Goal: Task Accomplishment & Management: Manage account settings

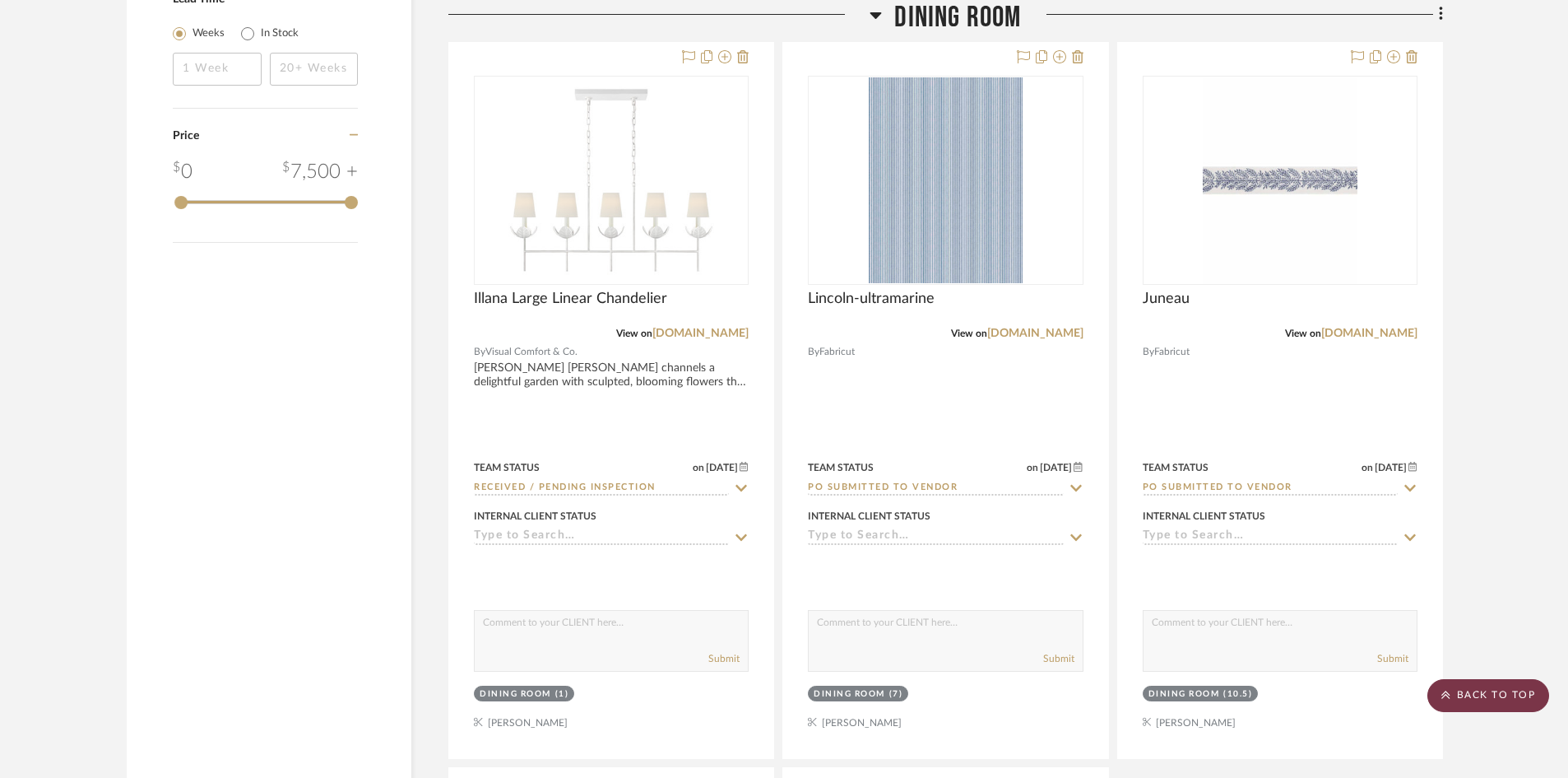
click at [1476, 687] on scroll-to-top-button "BACK TO TOP" at bounding box center [1488, 695] width 121 height 33
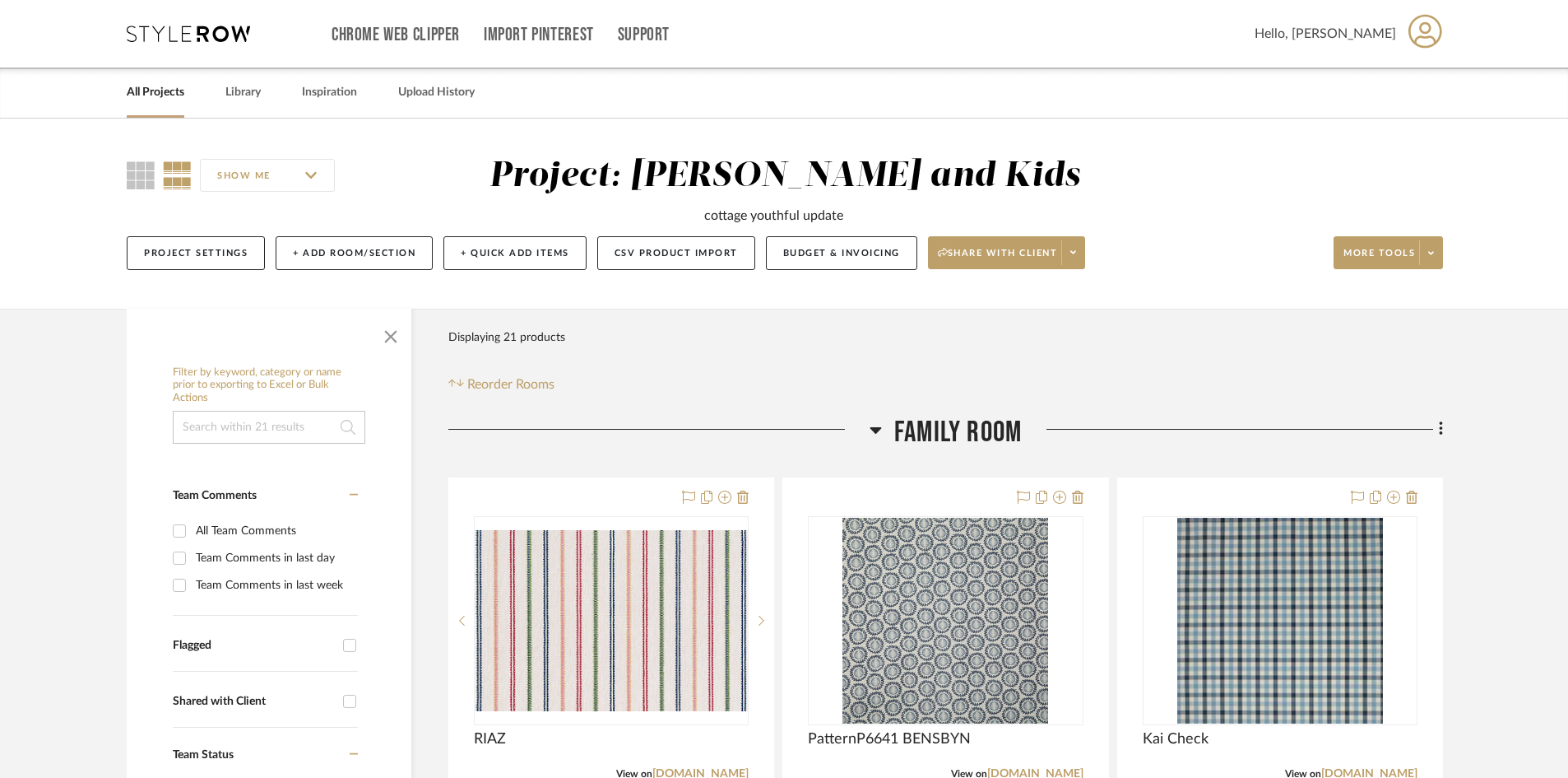
click at [154, 95] on link "All Projects" at bounding box center [155, 93] width 57 height 23
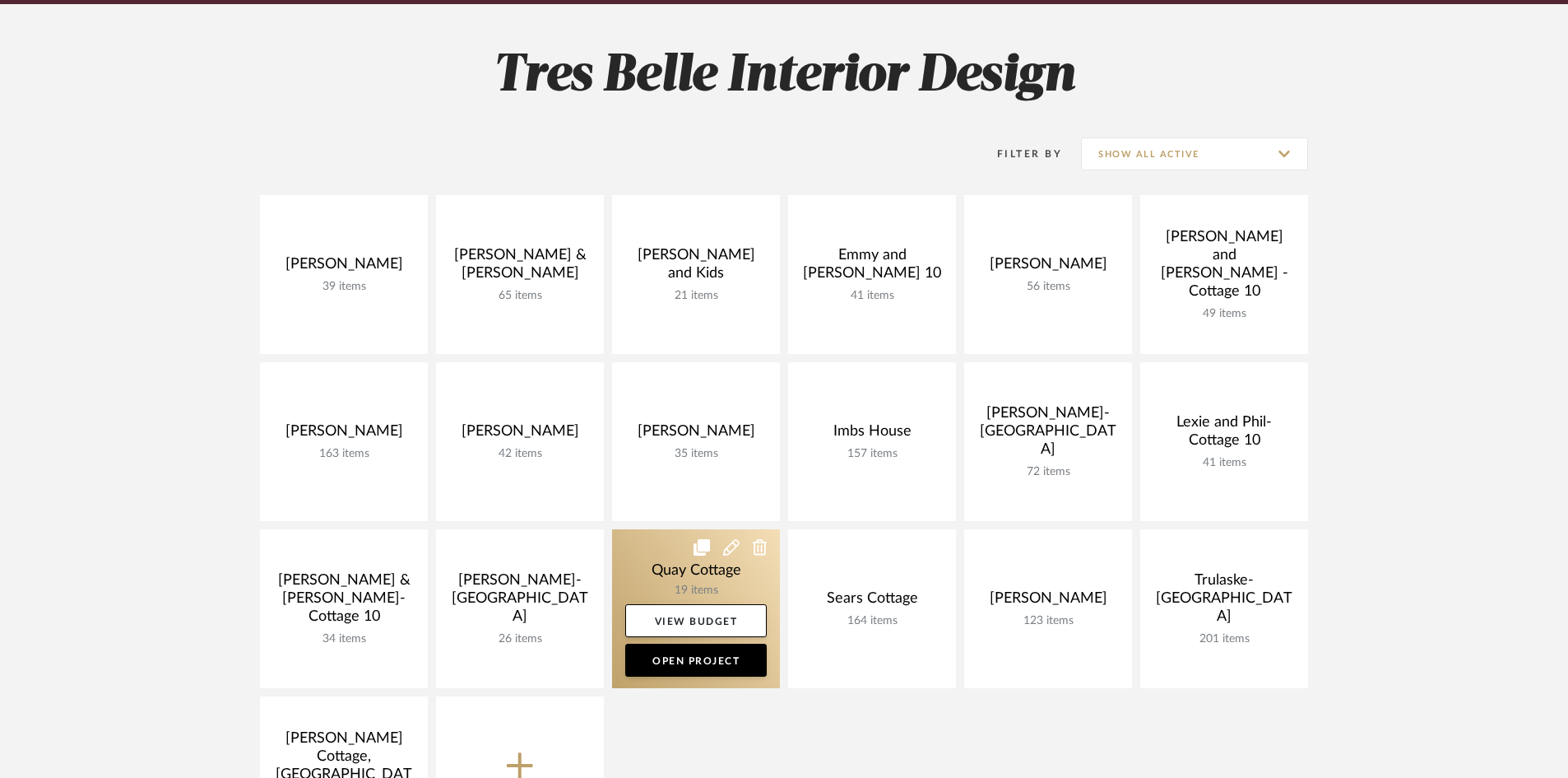
scroll to position [329, 0]
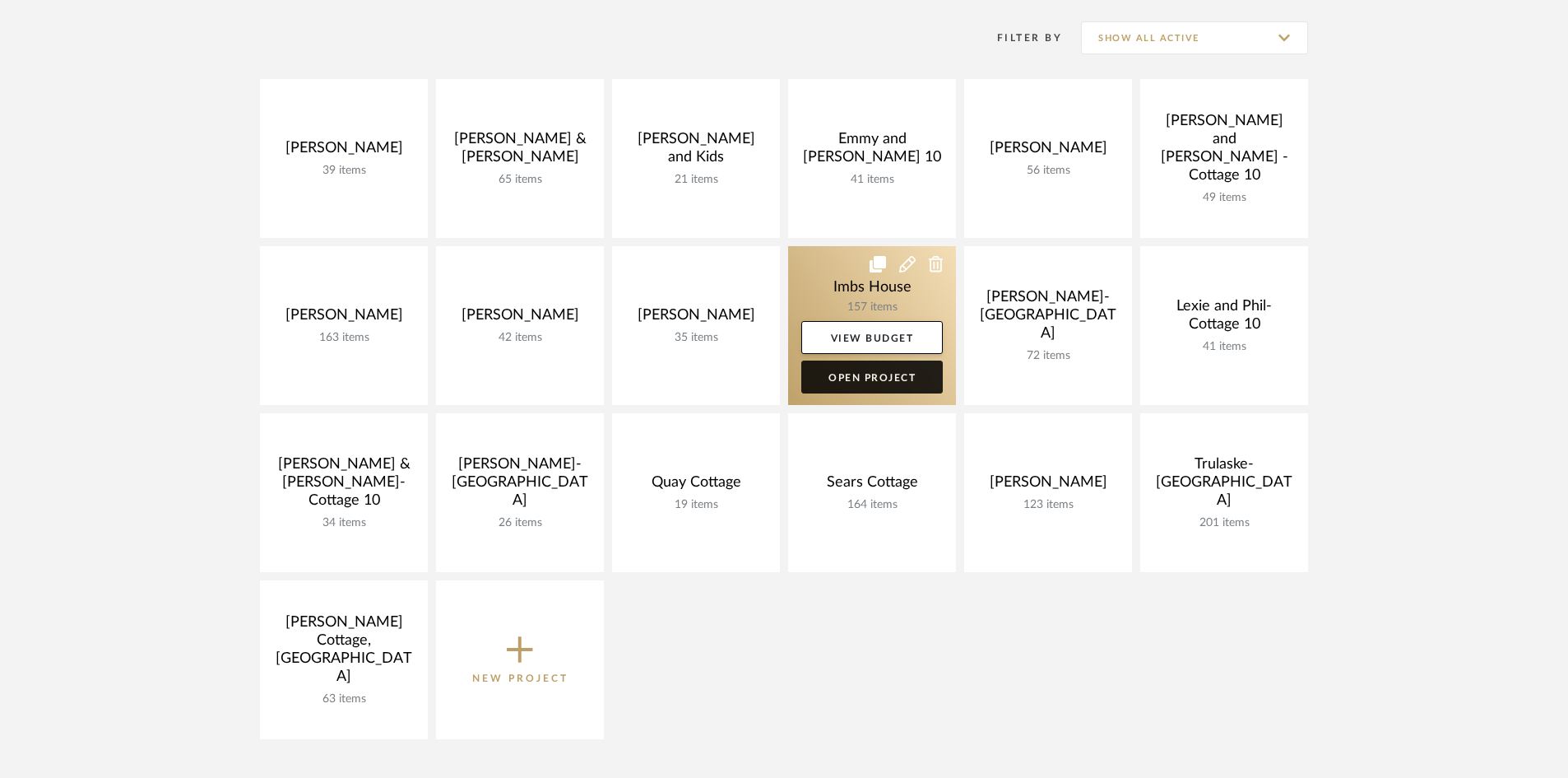
click at [865, 381] on link "Open Project" at bounding box center [872, 376] width 141 height 33
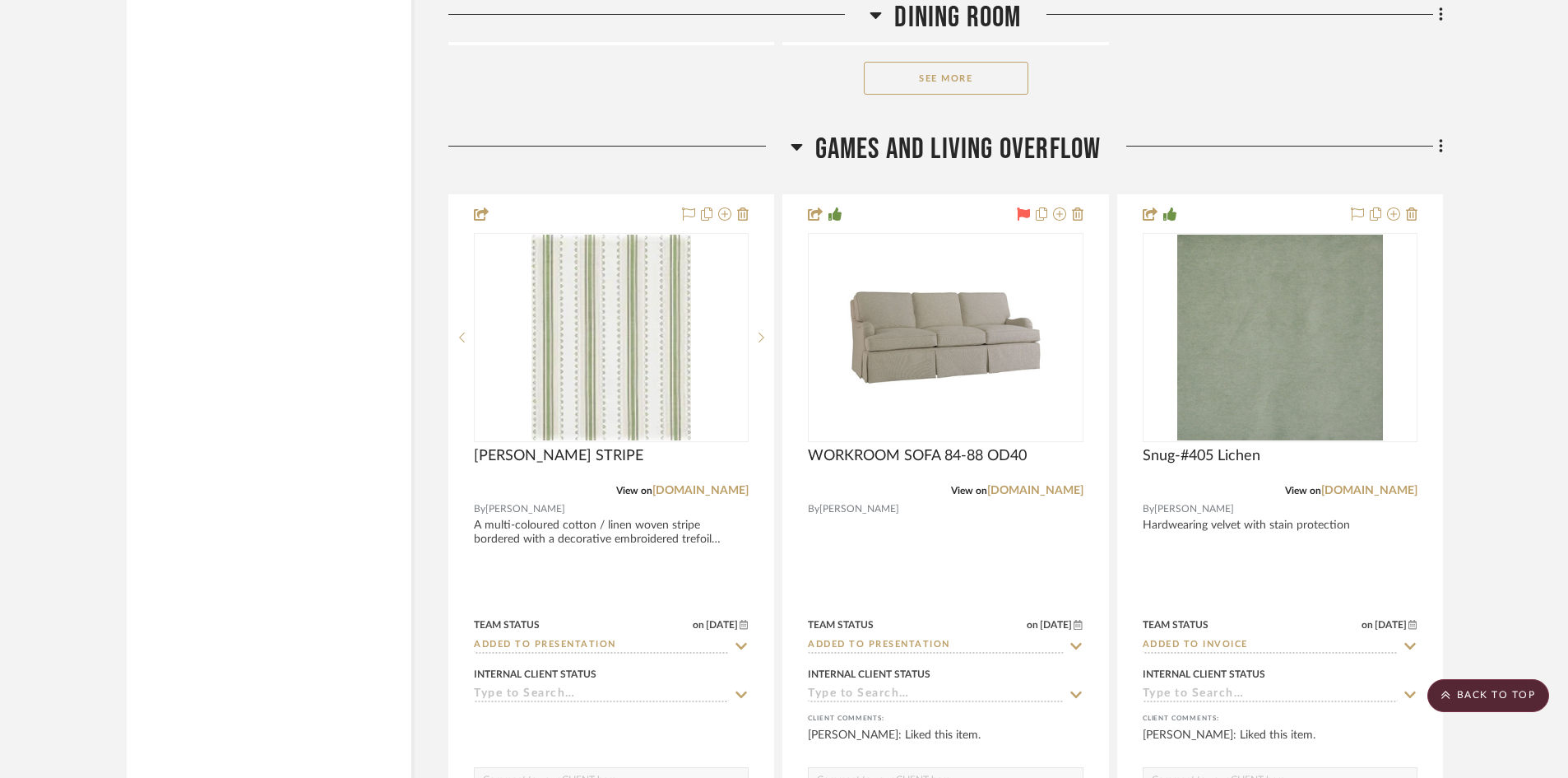
scroll to position [5020, 0]
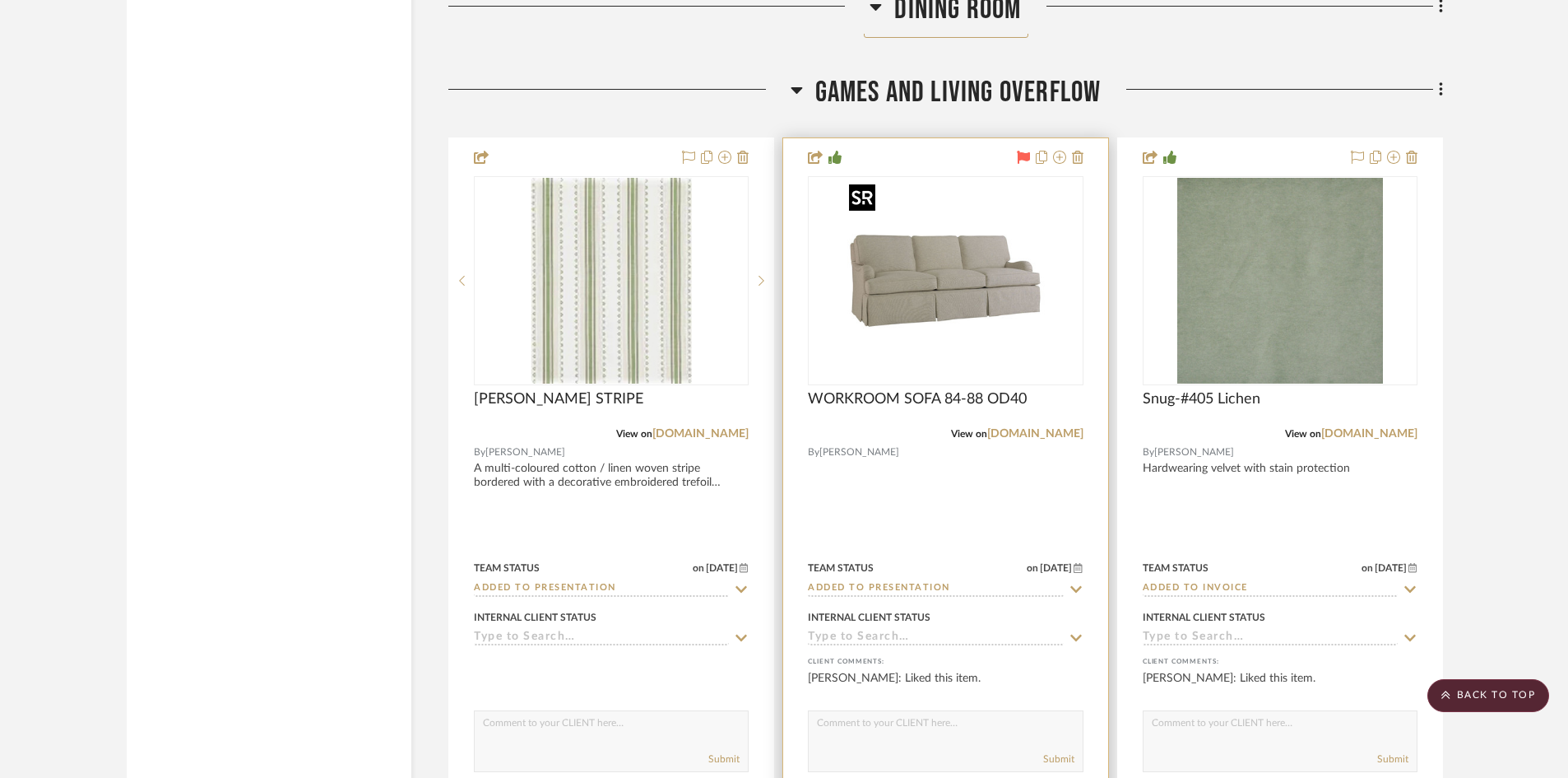
click at [959, 298] on img "0" at bounding box center [945, 280] width 206 height 206
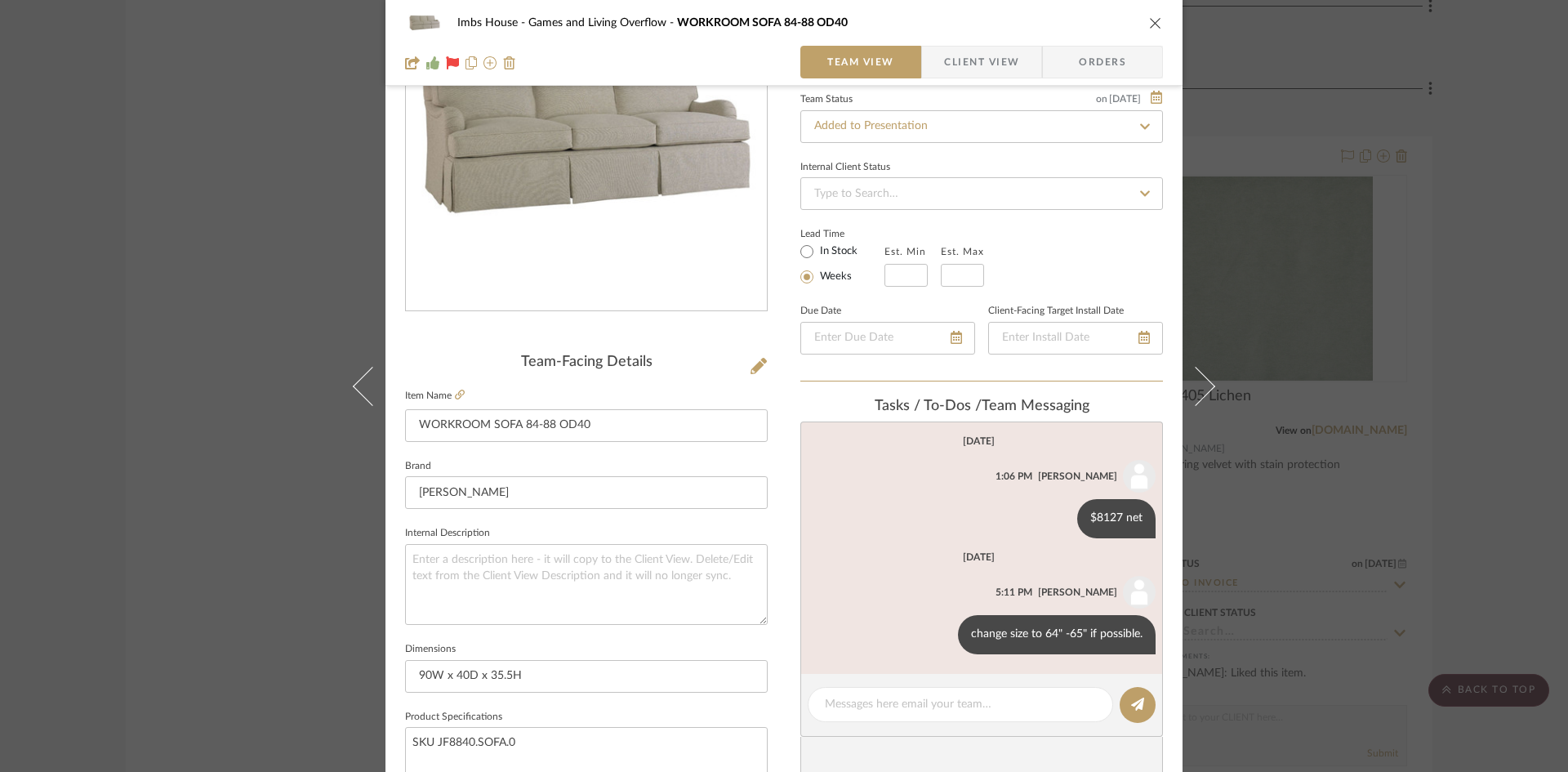
scroll to position [163, 0]
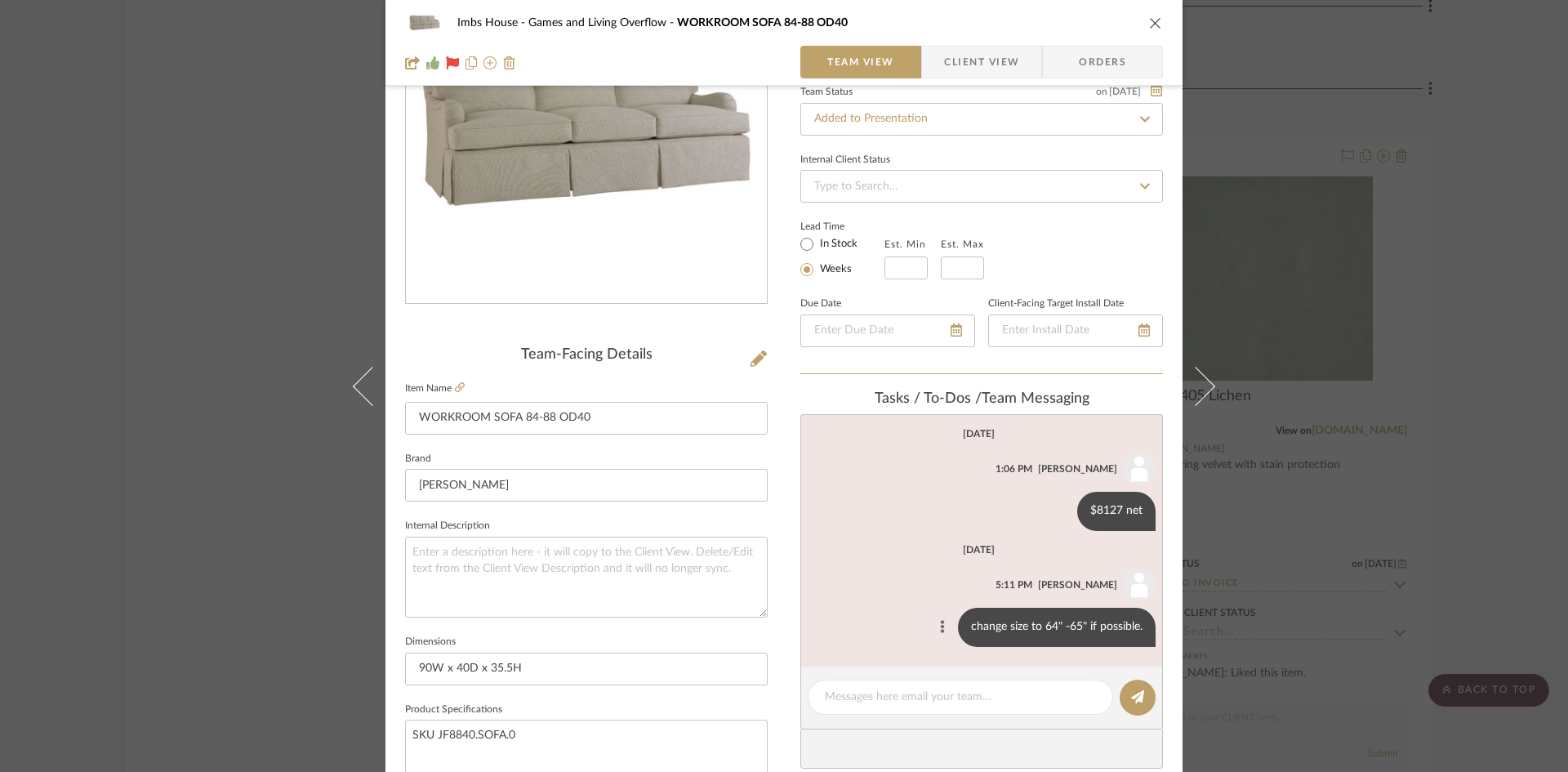
click at [941, 623] on icon at bounding box center [943, 626] width 4 height 13
click at [894, 603] on button "Edit Message" at bounding box center [870, 608] width 113 height 39
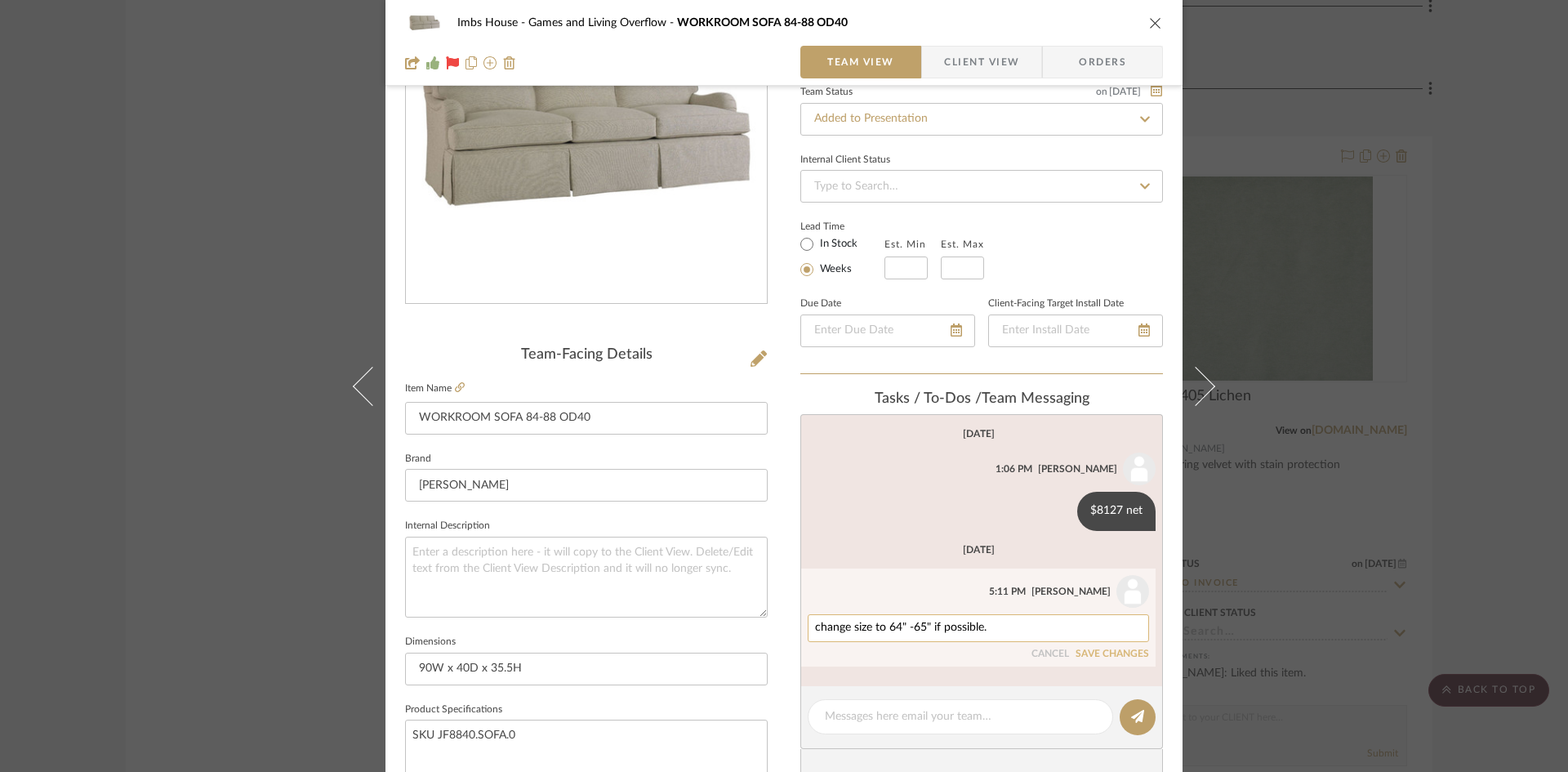
click at [990, 633] on textarea "change size to 64" -65" if possible." at bounding box center [978, 628] width 327 height 13
type textarea "change size to 64" -65" if possible, 2 cushion"
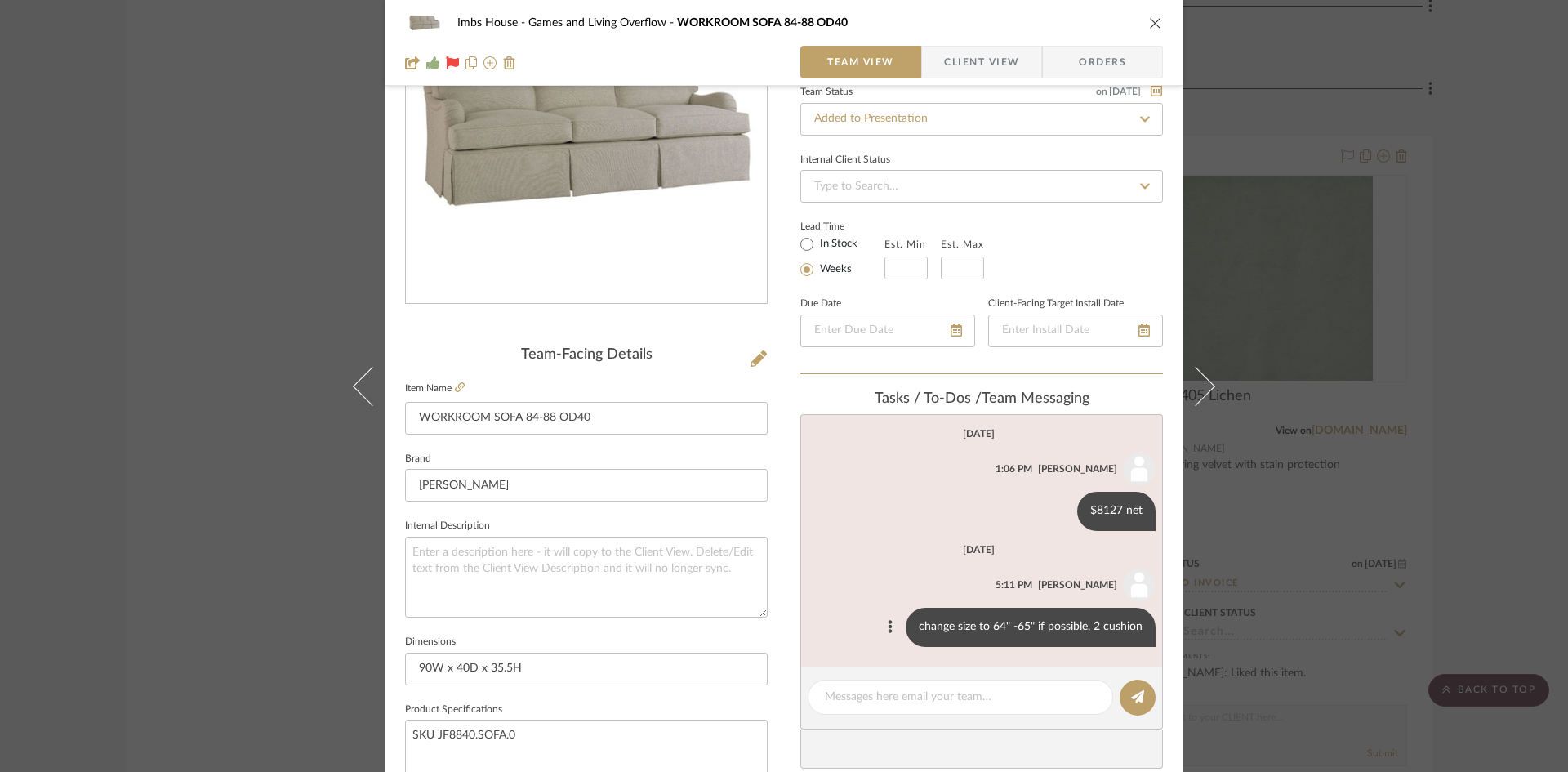
click at [1149, 21] on icon "close" at bounding box center [1155, 22] width 13 height 13
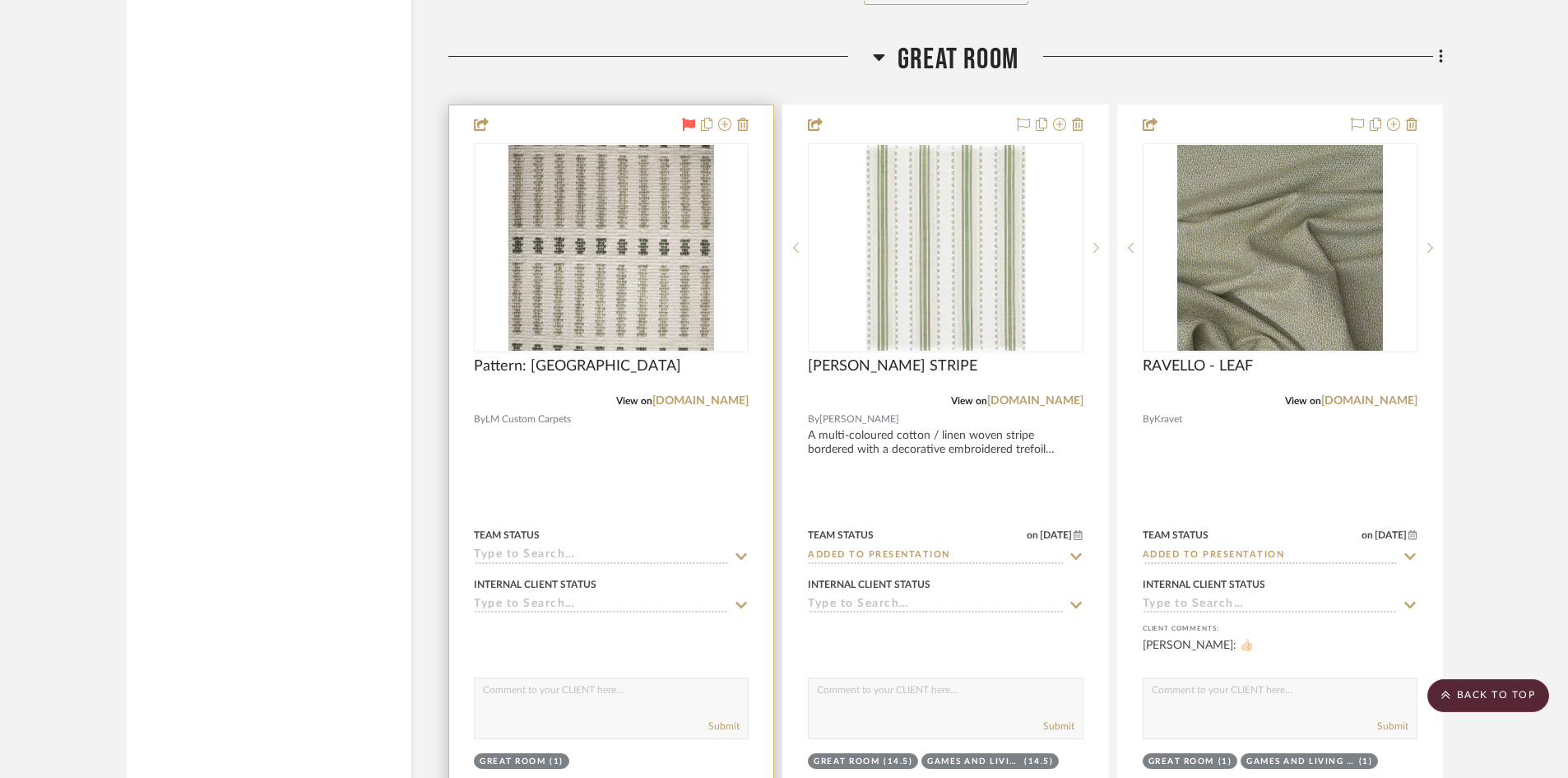
scroll to position [7407, 0]
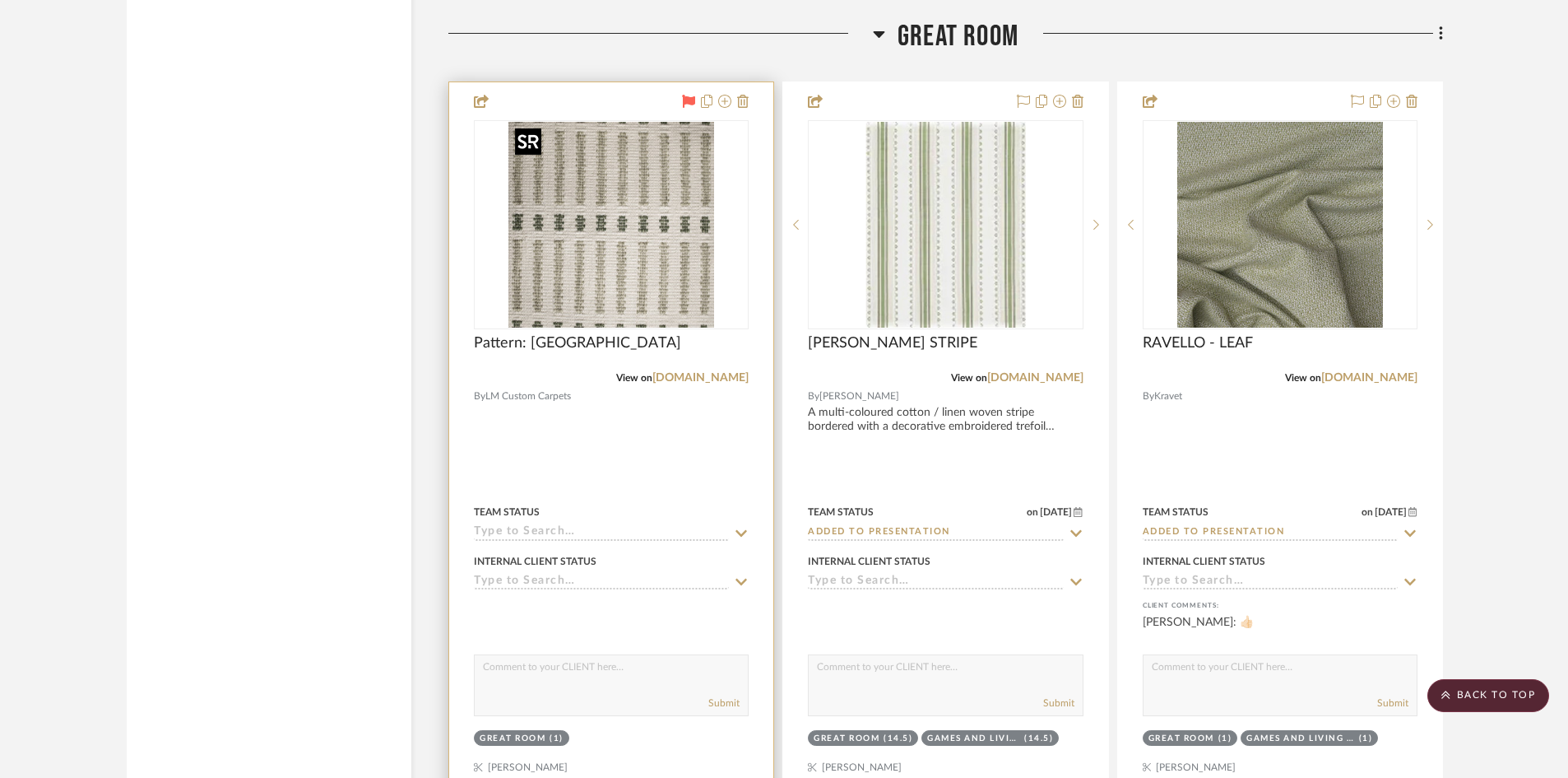
click at [621, 270] on img "0" at bounding box center [611, 224] width 206 height 206
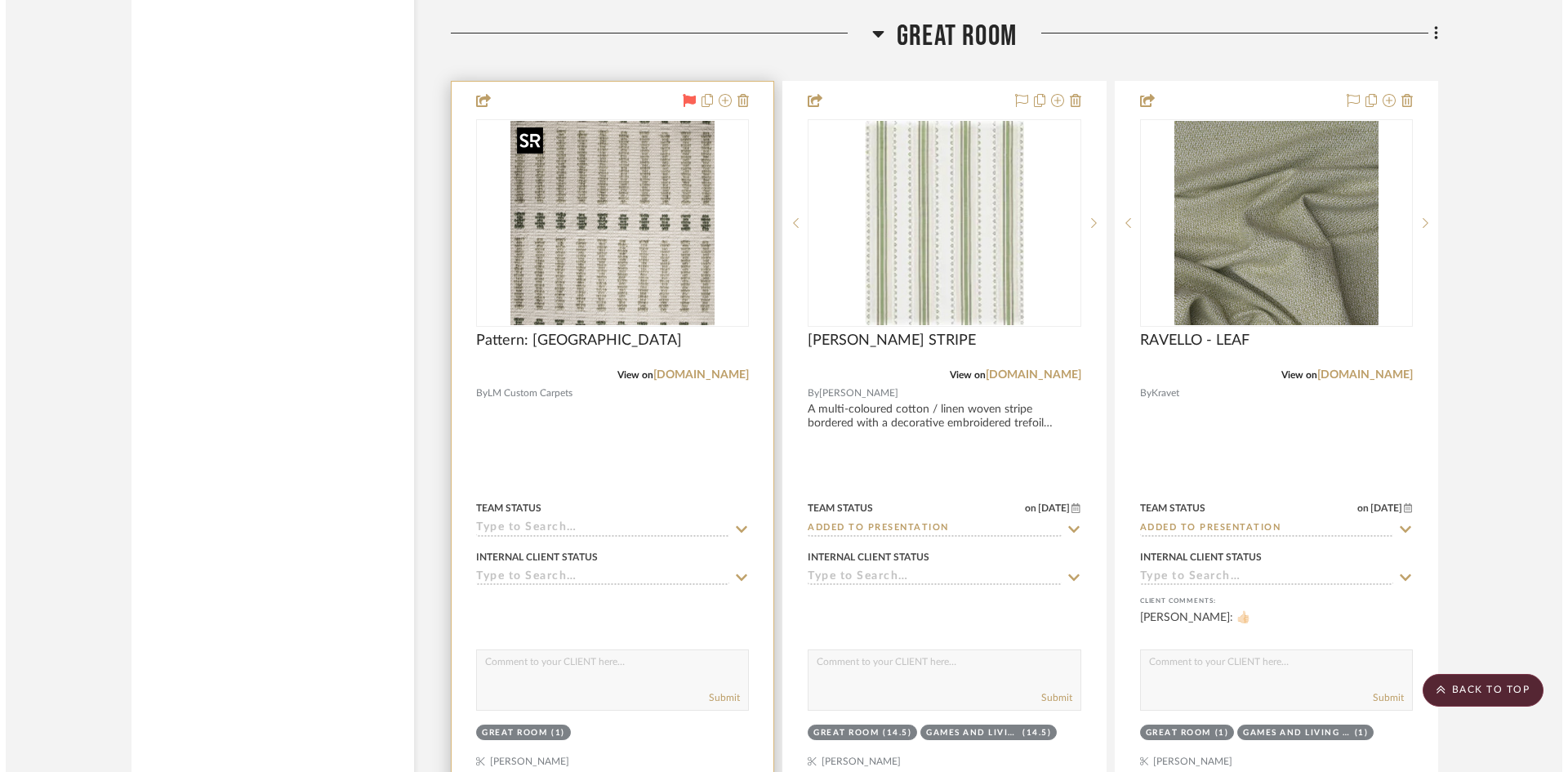
scroll to position [0, 0]
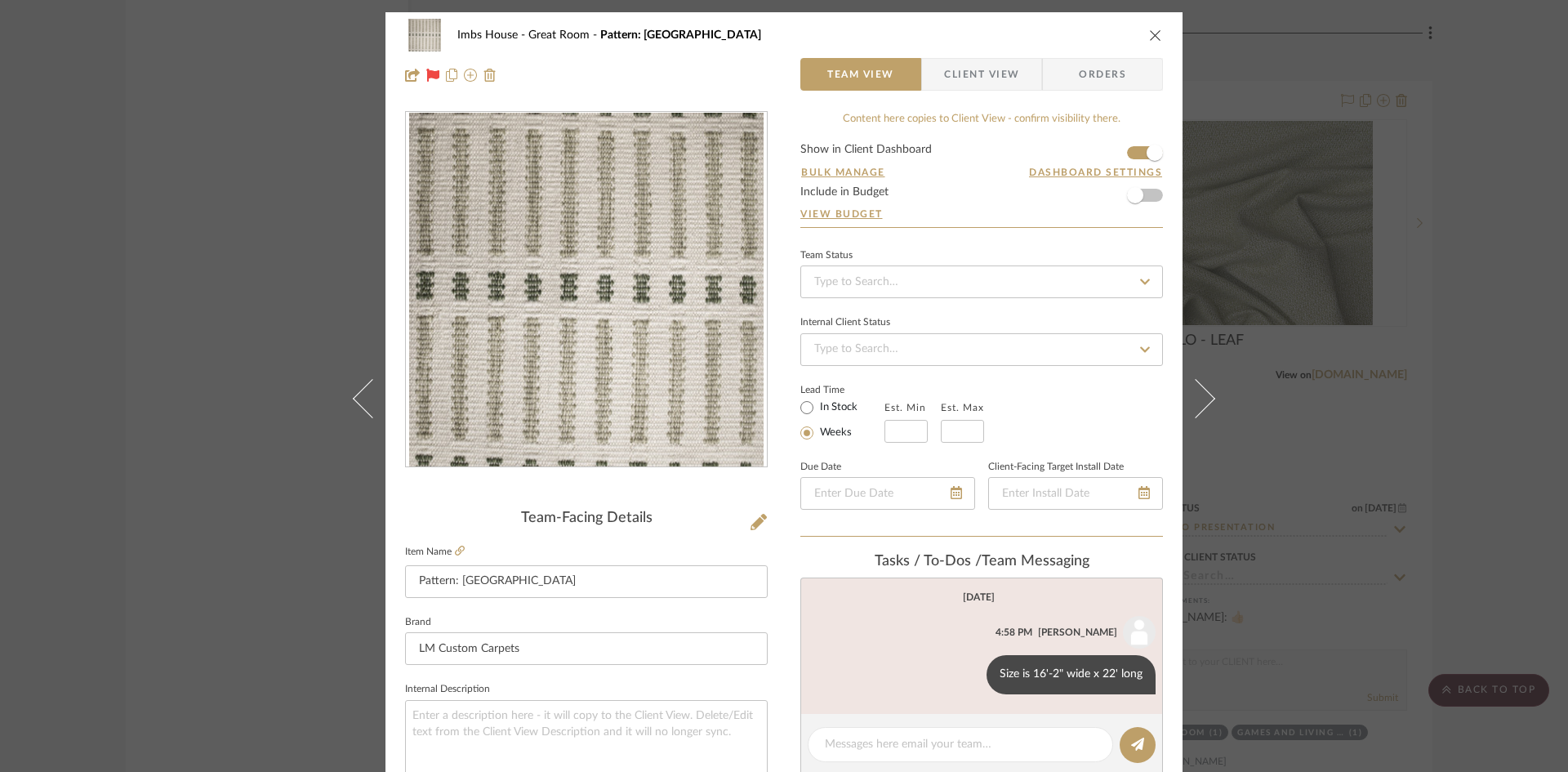
click at [1151, 31] on icon "close" at bounding box center [1155, 35] width 13 height 13
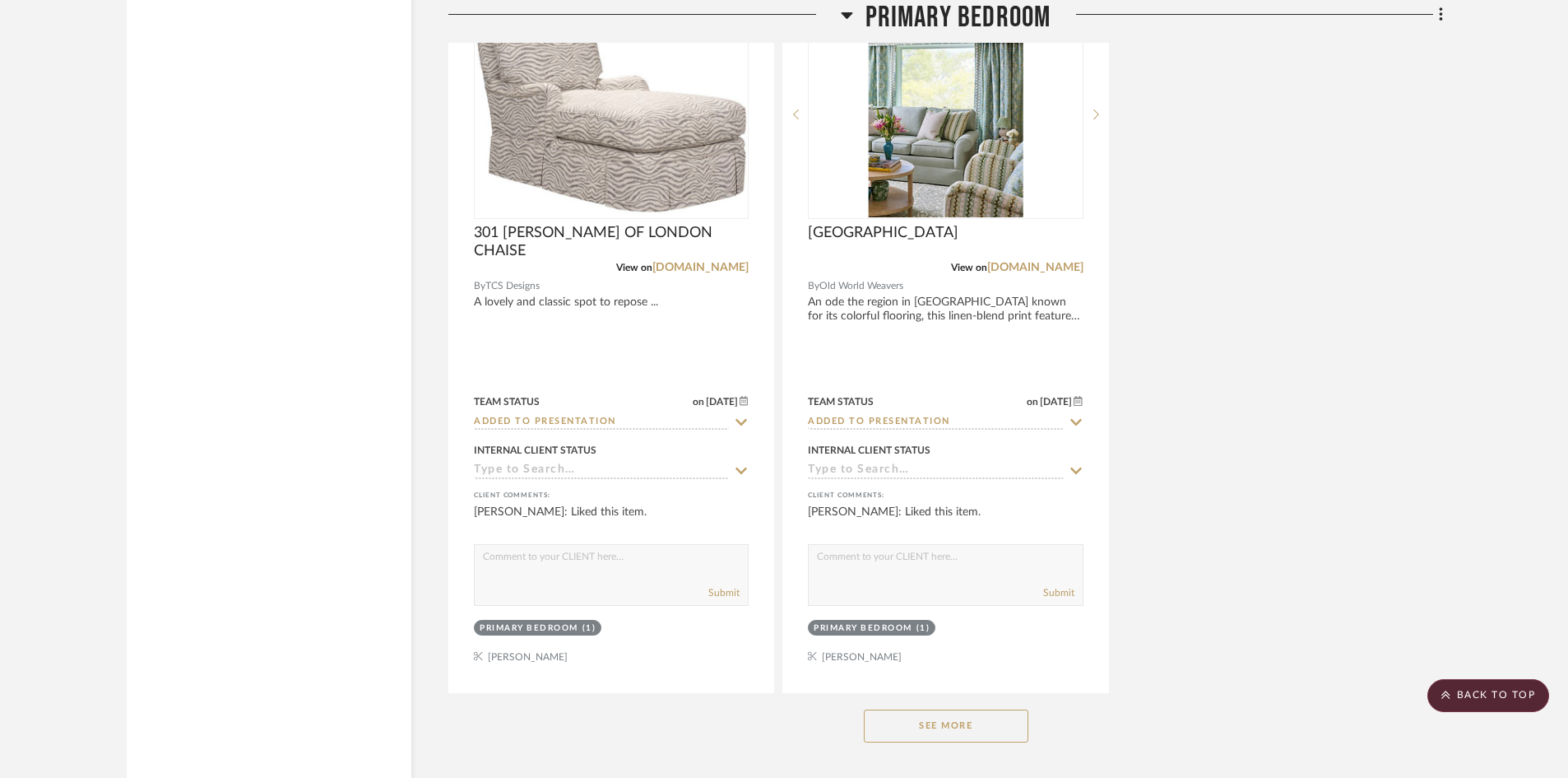
scroll to position [11357, 0]
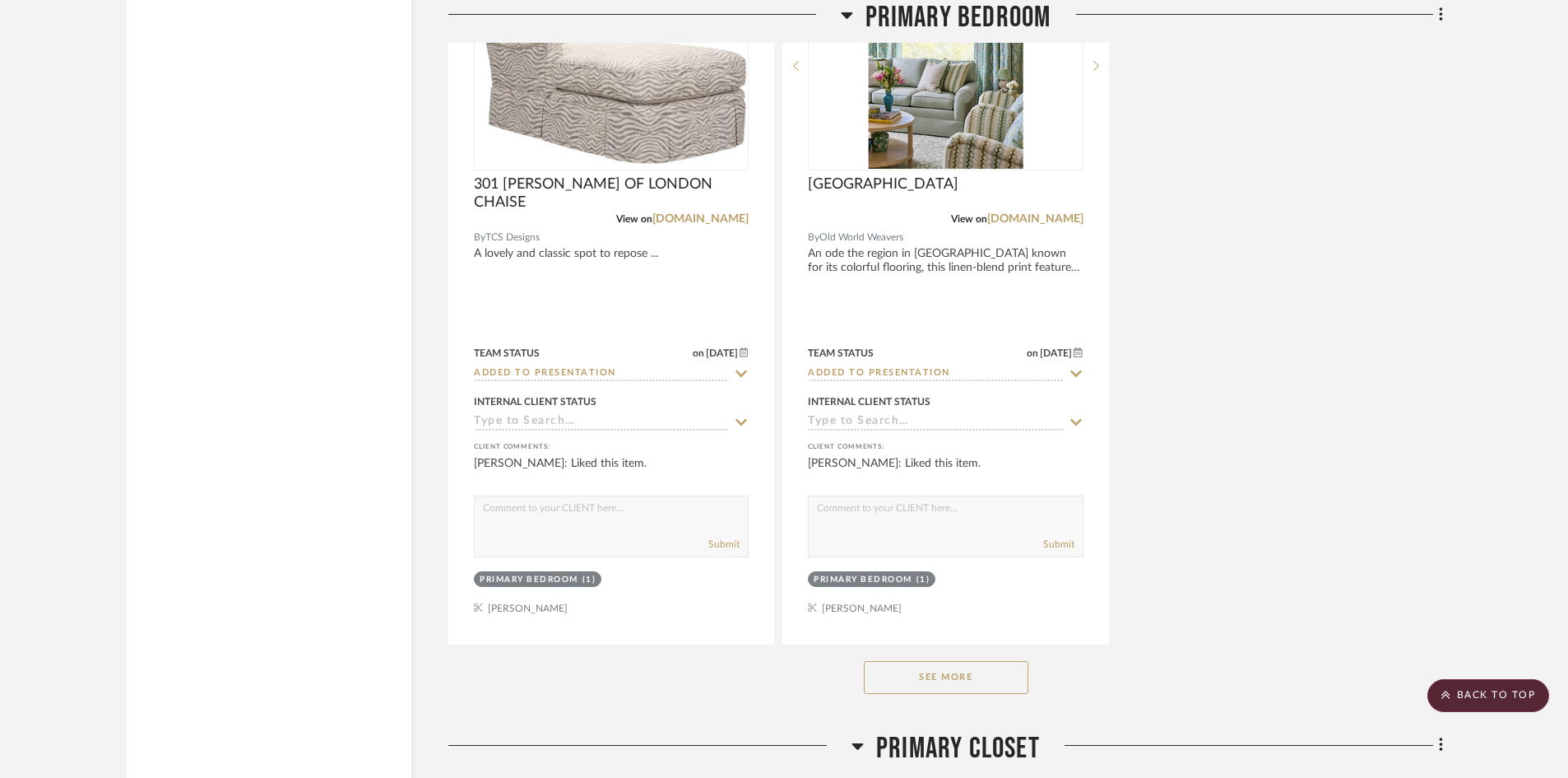
click at [899, 667] on button "See More" at bounding box center [946, 676] width 165 height 33
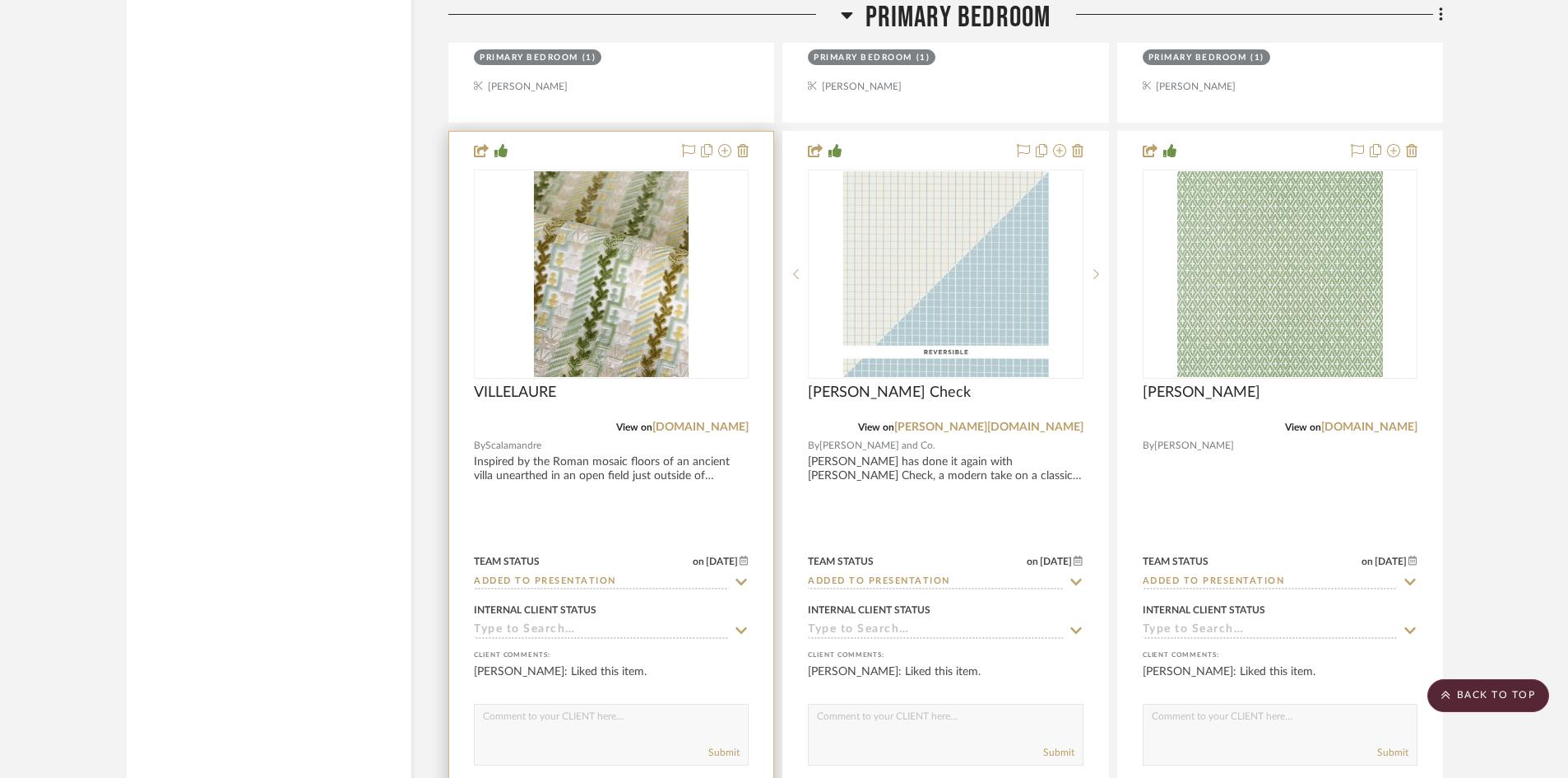
scroll to position [11933, 0]
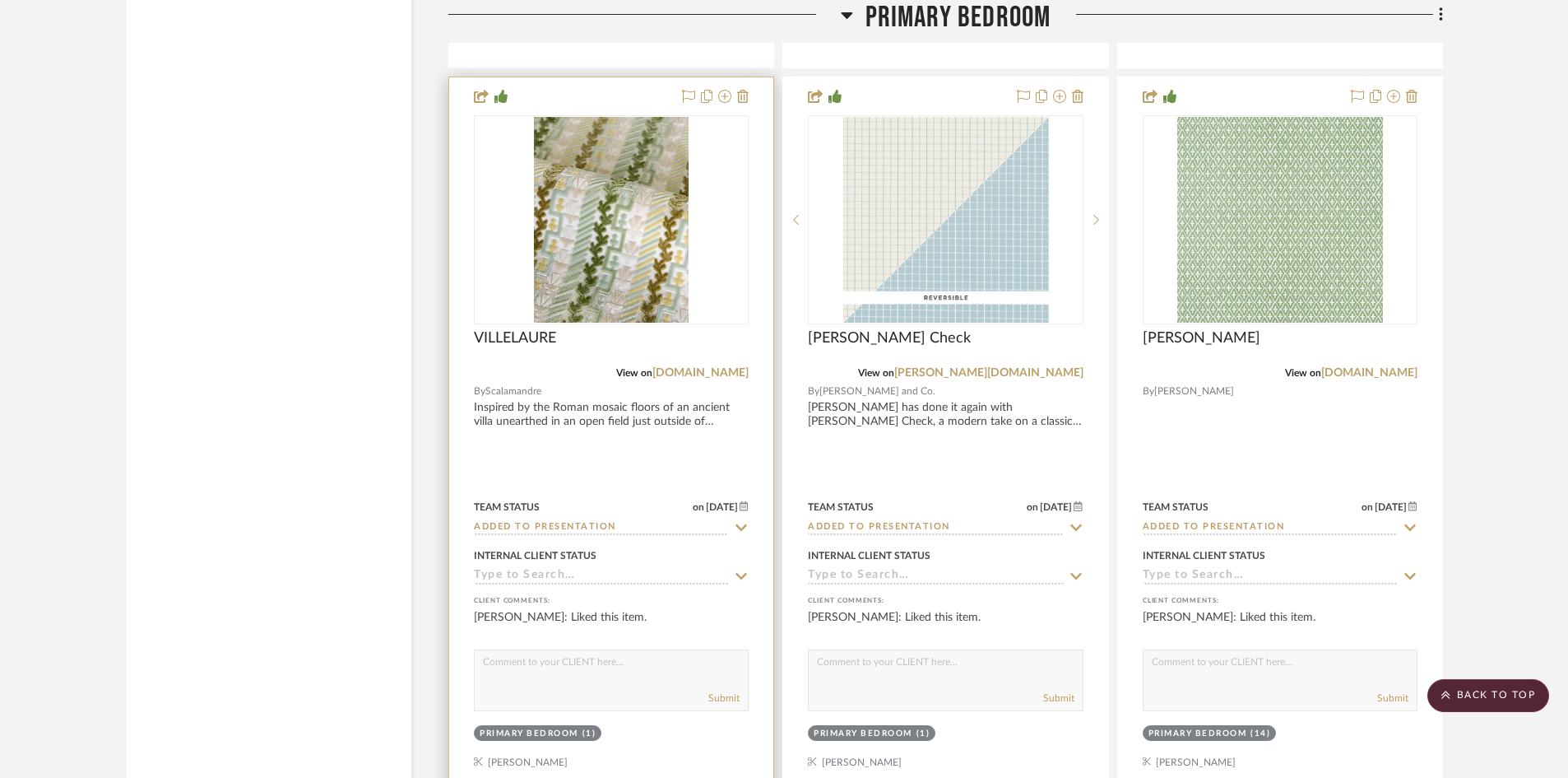
click at [648, 523] on input "Added to Presentation" at bounding box center [601, 528] width 255 height 16
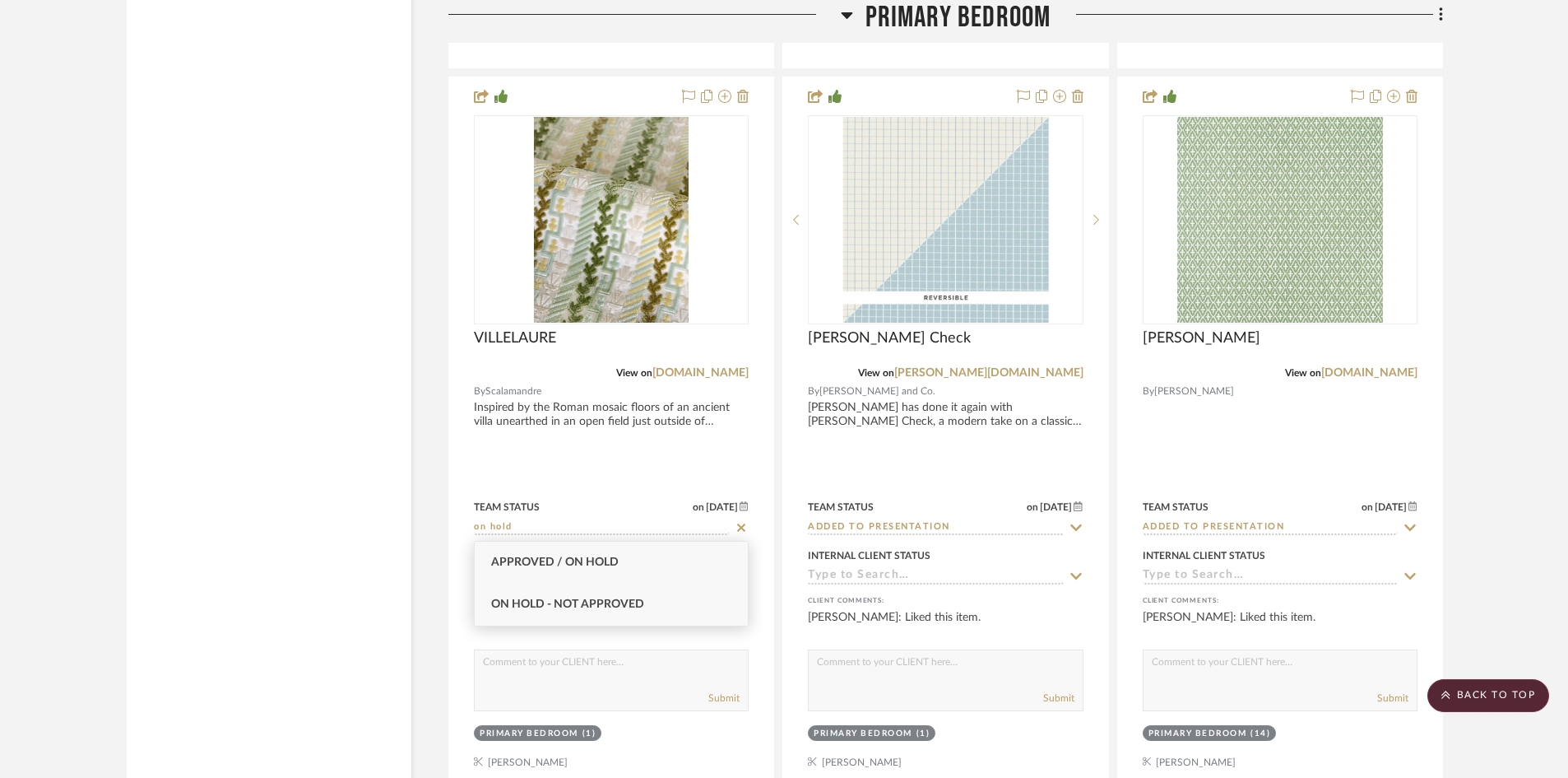
type input "on hold"
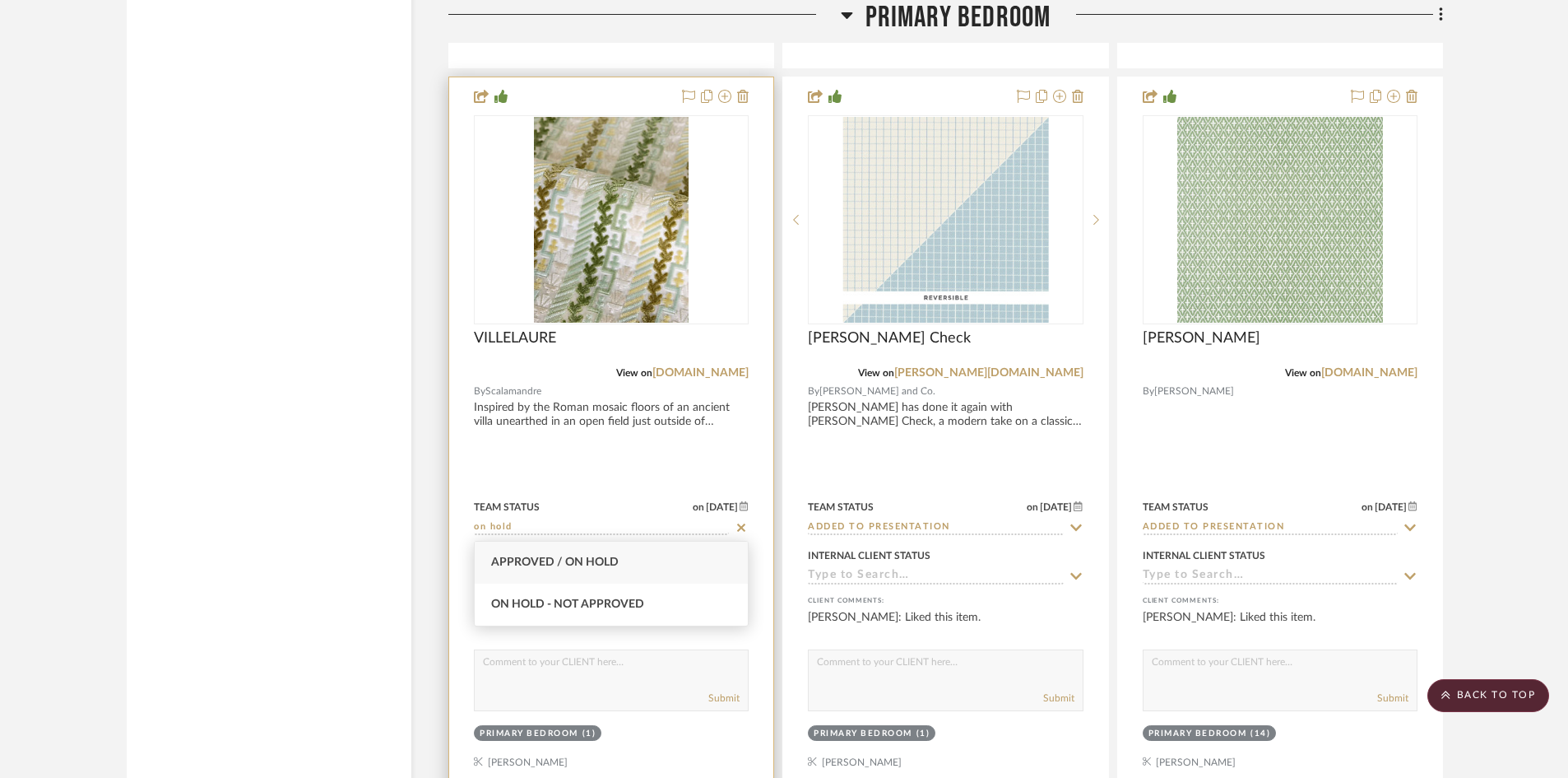
drag, startPoint x: 625, startPoint y: 603, endPoint x: 643, endPoint y: 594, distance: 20.1
click at [632, 597] on div "On Hold - Not Approved" at bounding box center [611, 604] width 273 height 42
type input "[DATE]"
type input "On Hold - Not Approved"
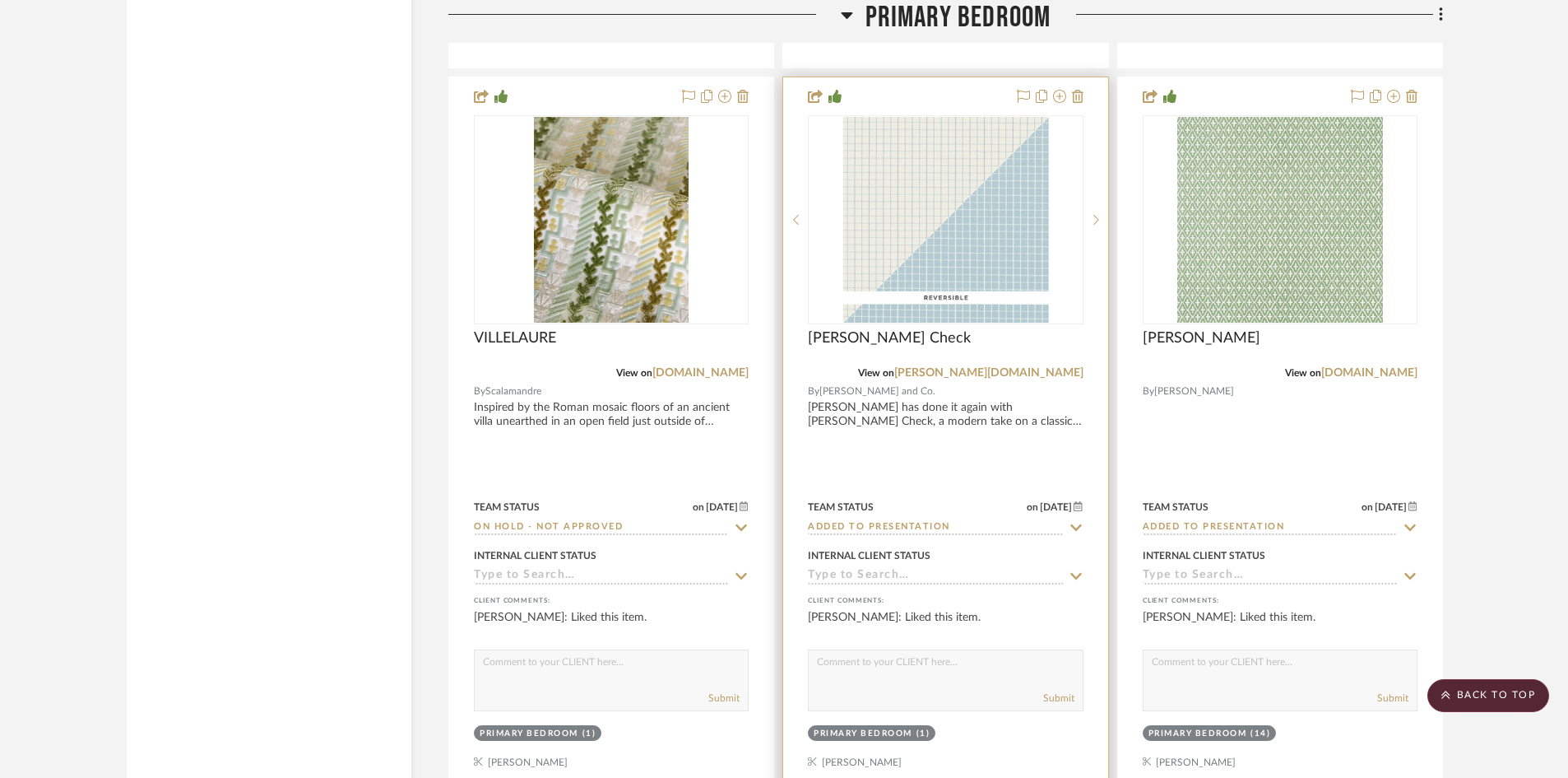
click at [882, 523] on input "Added to Presentation" at bounding box center [935, 528] width 255 height 16
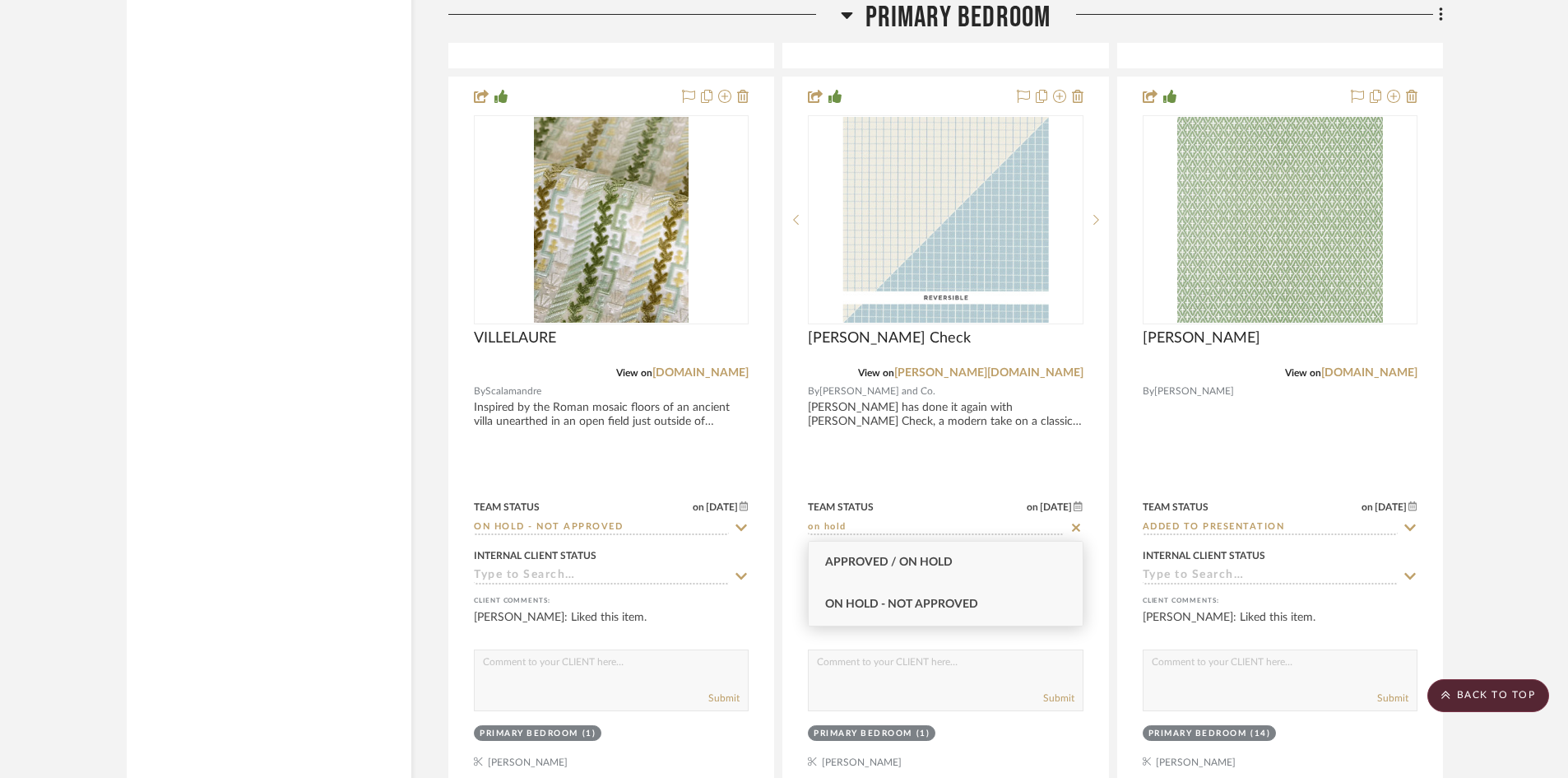
type input "on hold"
click at [965, 601] on span "On Hold - Not Approved" at bounding box center [901, 604] width 153 height 11
type input "[DATE]"
type input "On Hold - Not Approved"
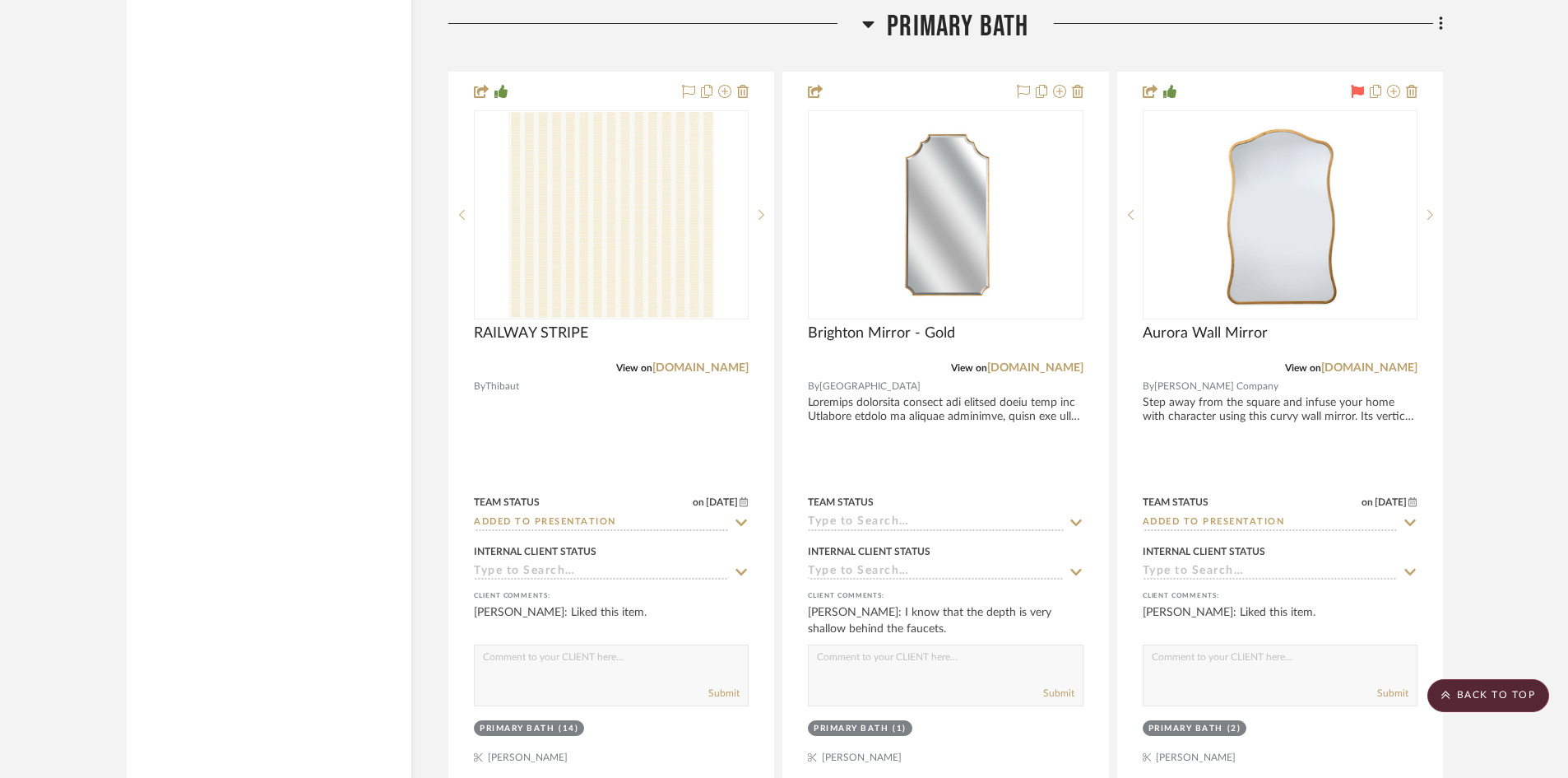
scroll to position [15801, 0]
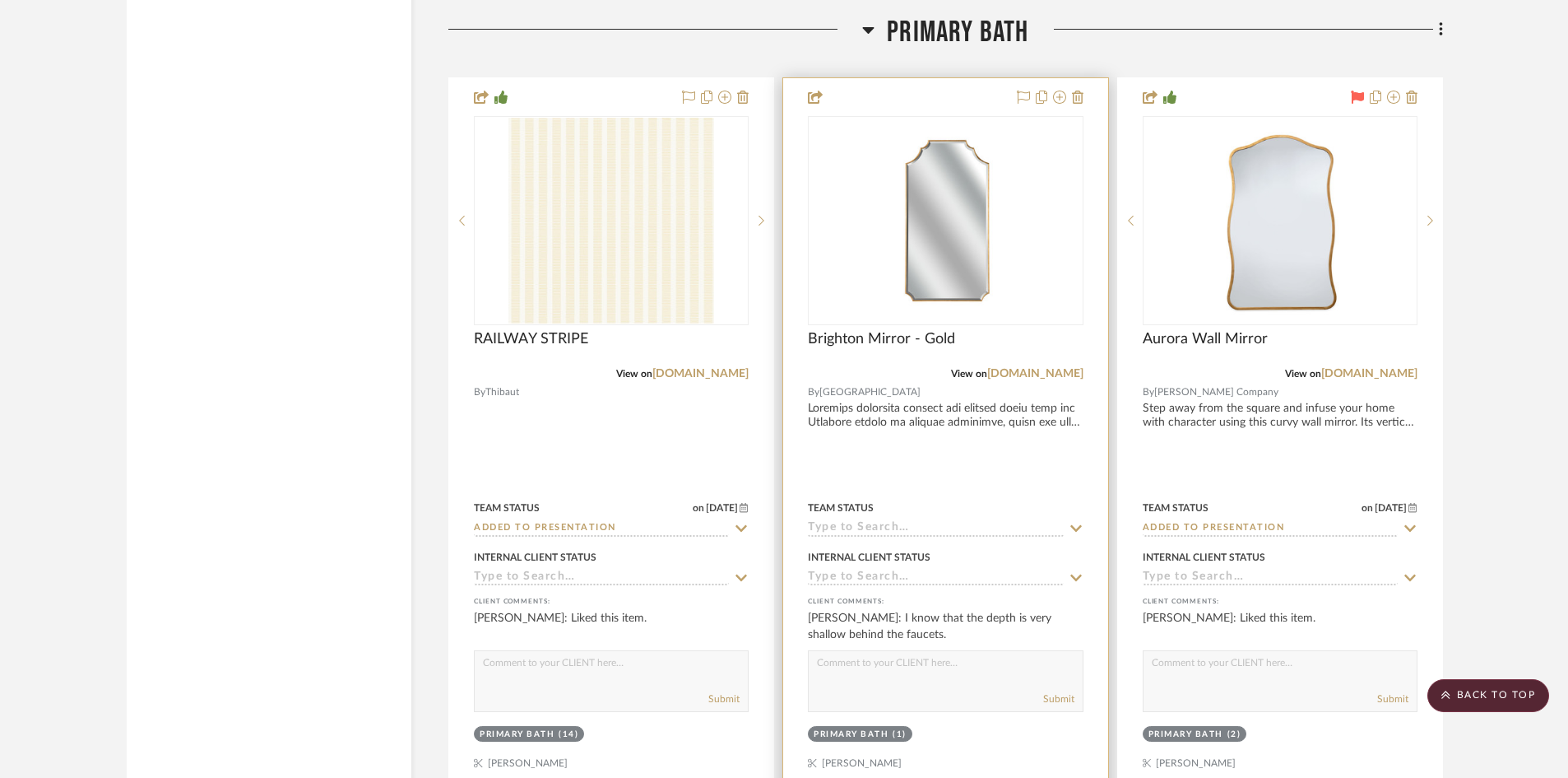
click at [875, 528] on input at bounding box center [935, 529] width 255 height 16
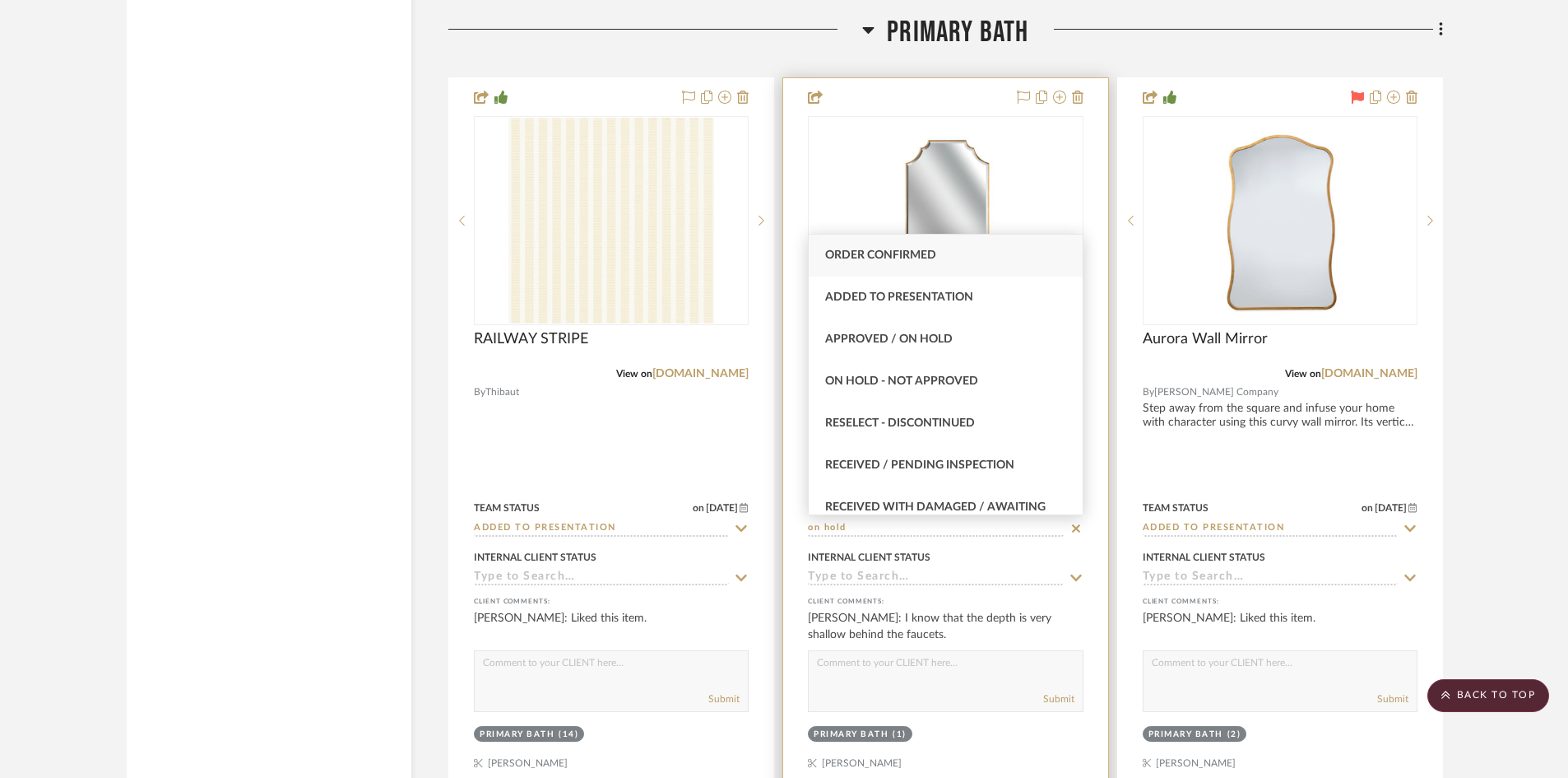
type input "on hold"
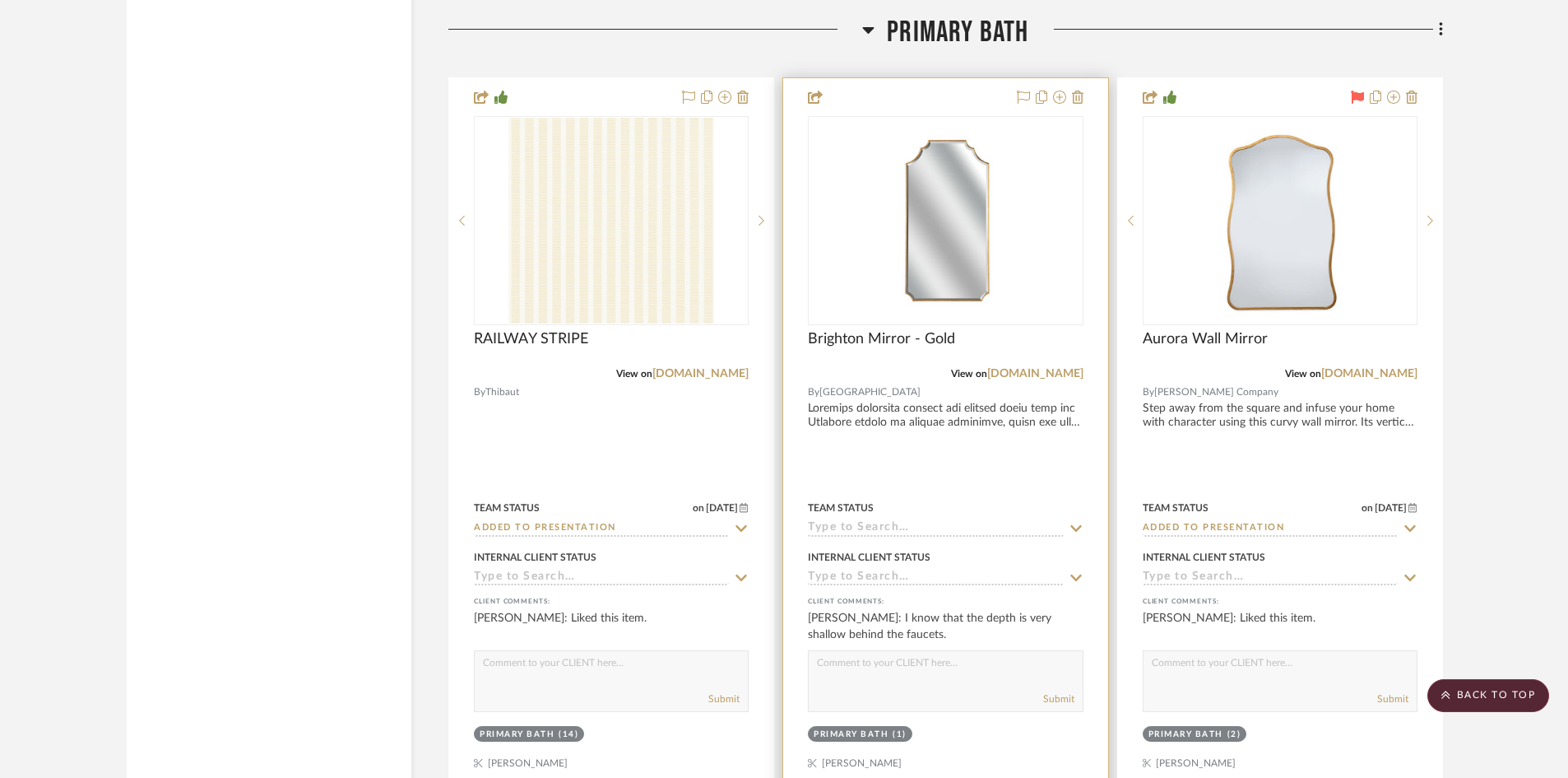
click at [891, 528] on input at bounding box center [935, 529] width 255 height 16
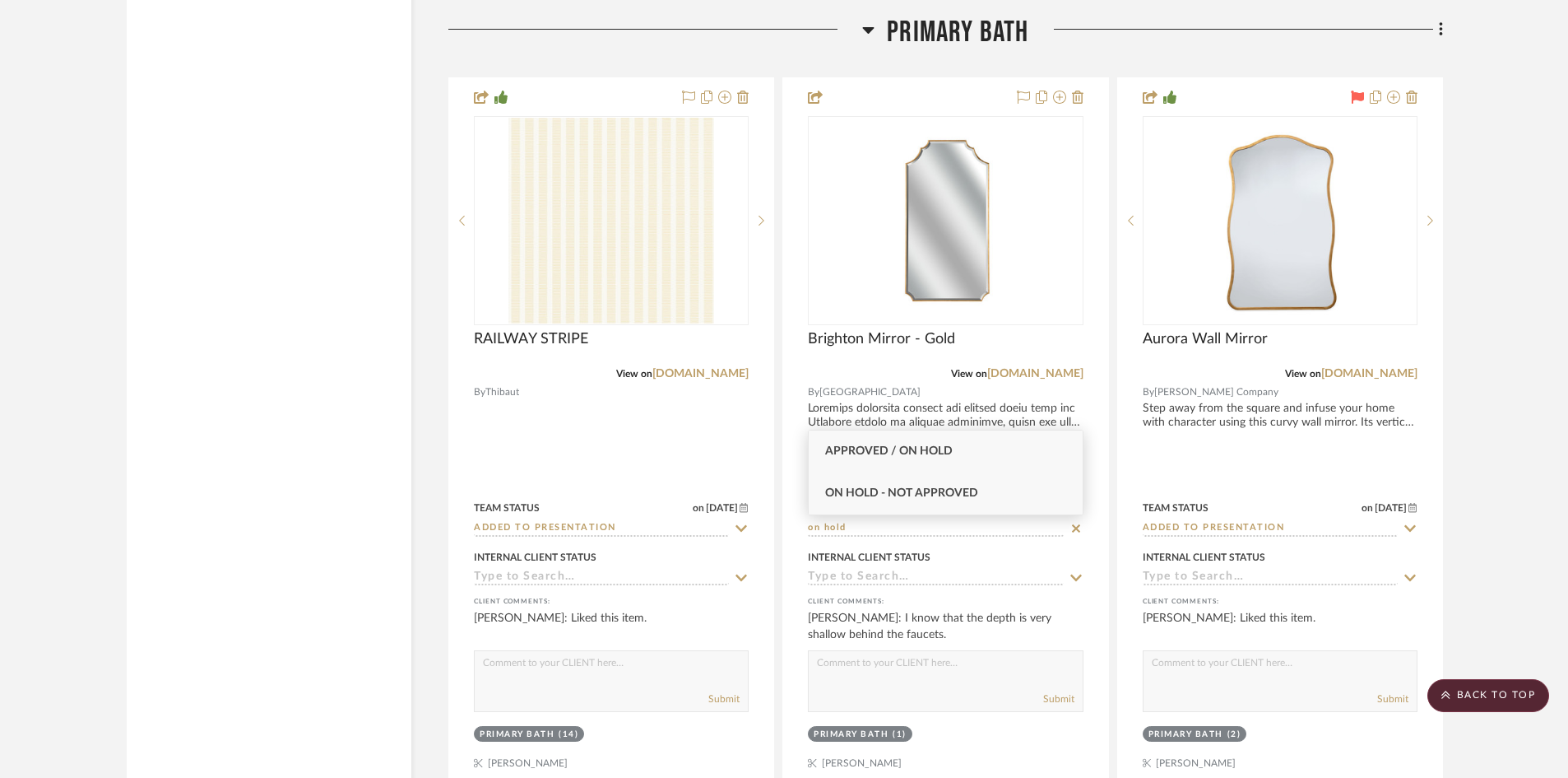
type input "on hold"
click at [916, 498] on span "On Hold - Not Approved" at bounding box center [901, 493] width 153 height 11
type input "[DATE]"
type input "On Hold - Not Approved"
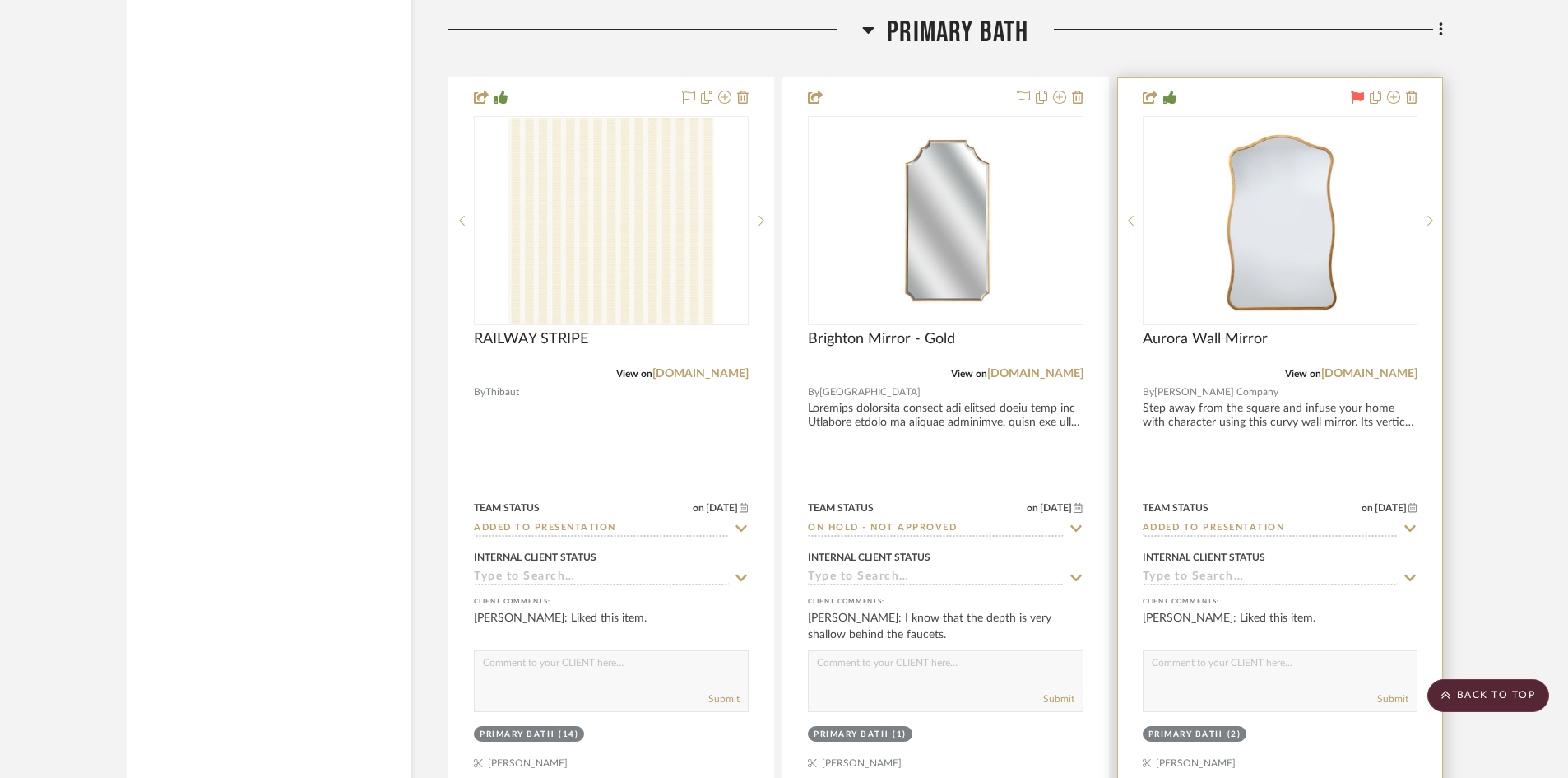
click at [1272, 523] on input "Added to Presentation" at bounding box center [1270, 529] width 255 height 16
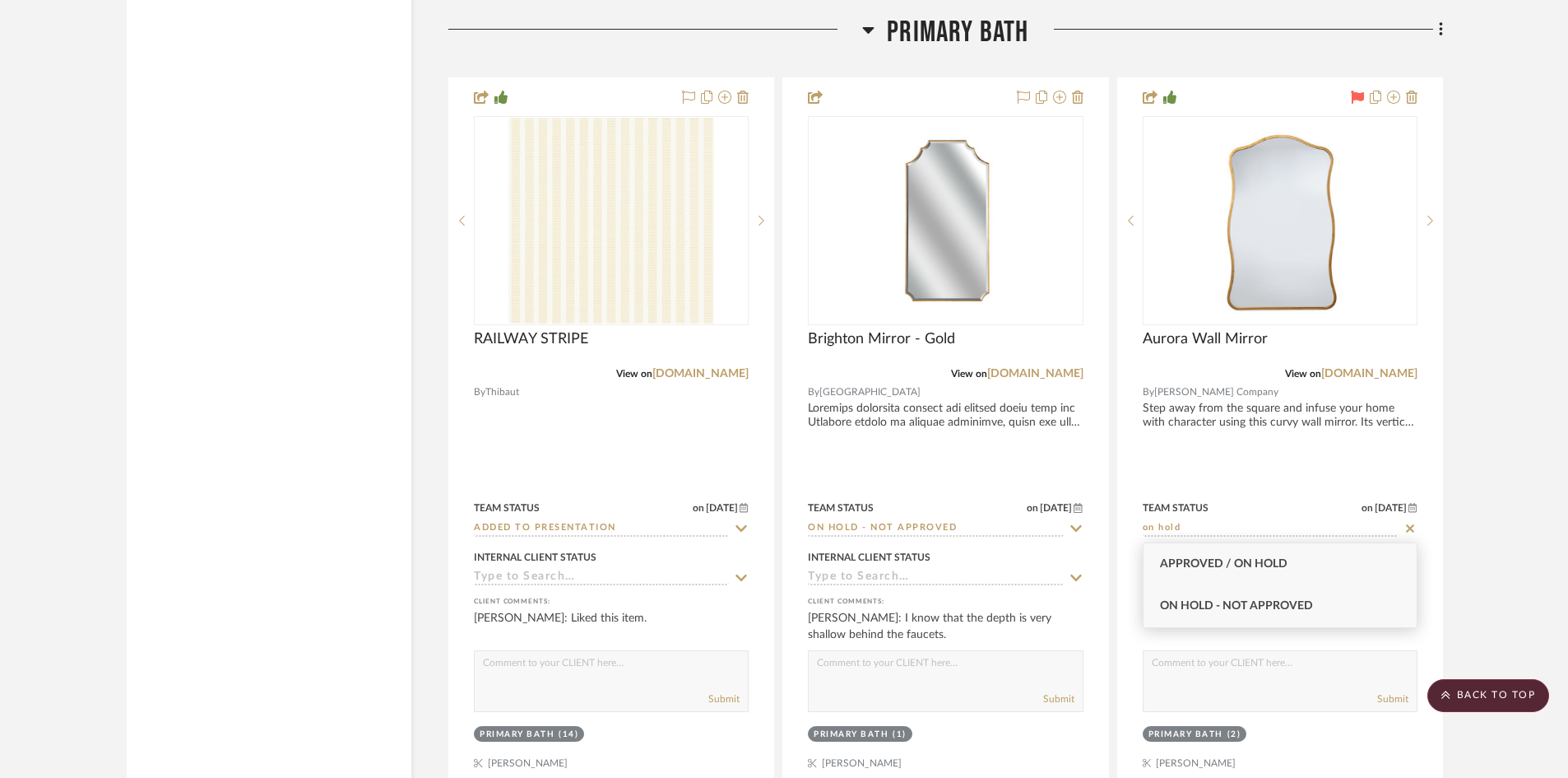
type input "on hold"
click at [1298, 607] on span "On Hold - Not Approved" at bounding box center [1236, 606] width 153 height 11
type input "[DATE]"
type input "On Hold - Not Approved"
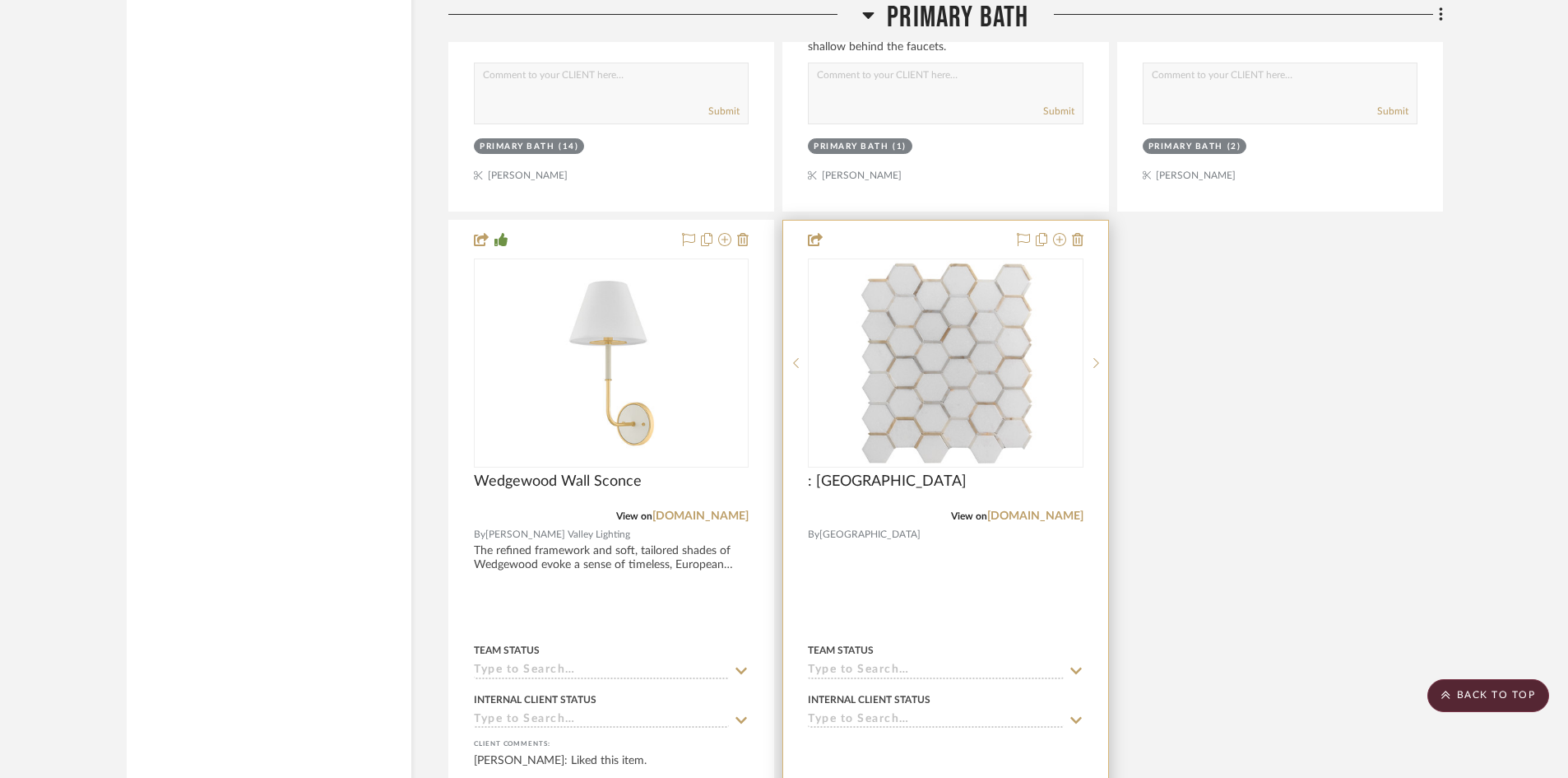
scroll to position [16378, 0]
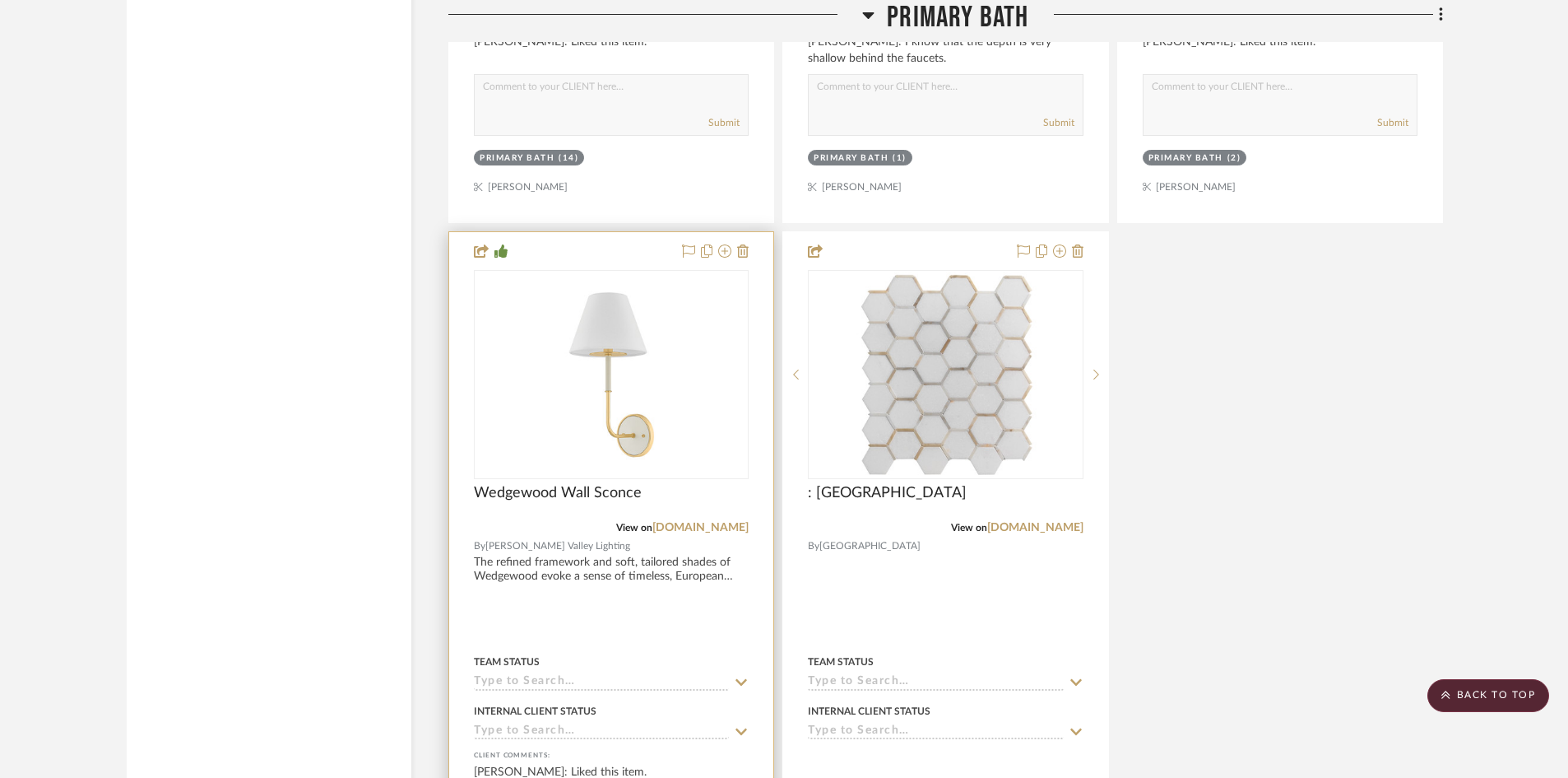
click at [675, 682] on input at bounding box center [601, 682] width 255 height 16
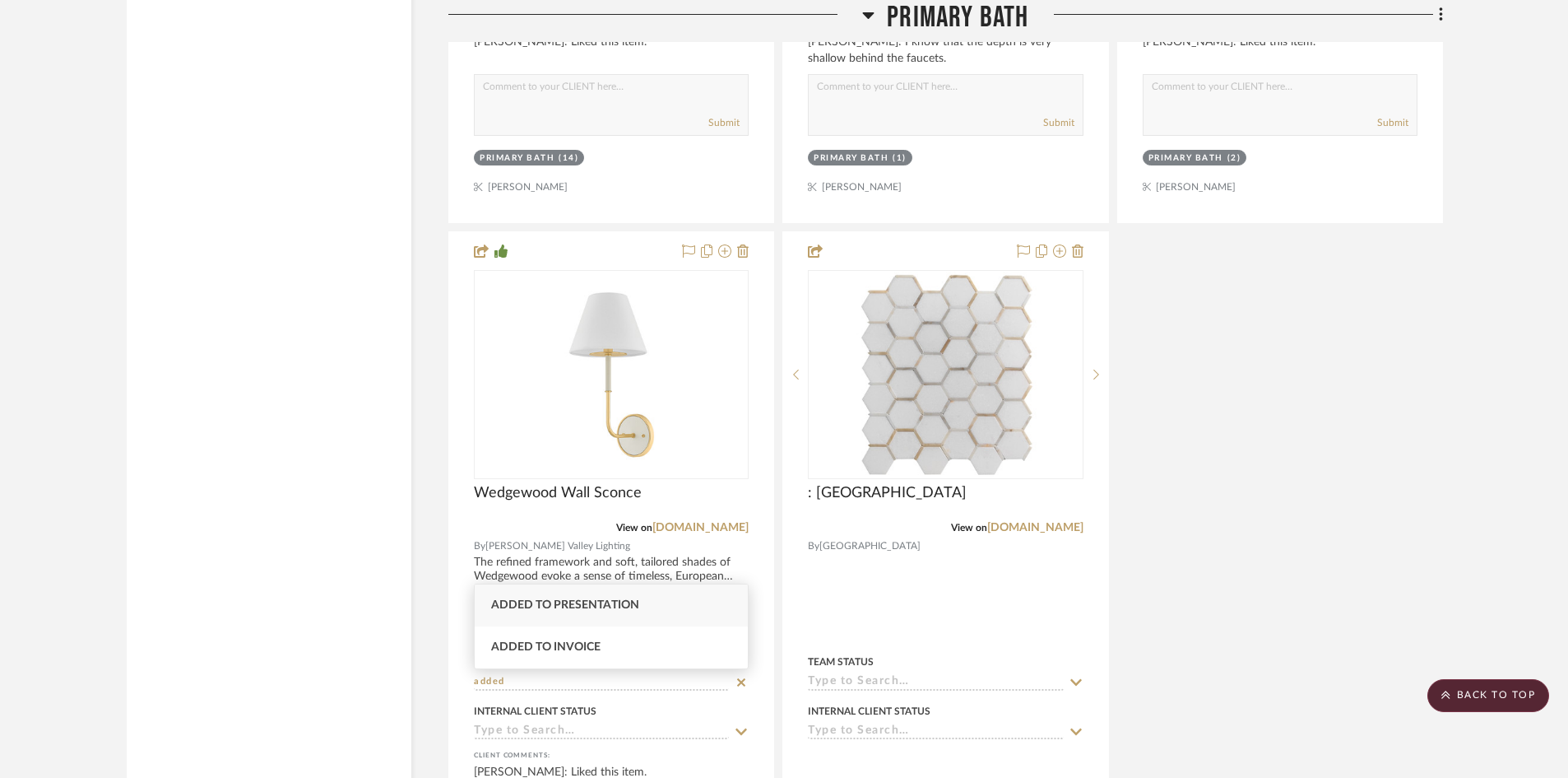
type input "added"
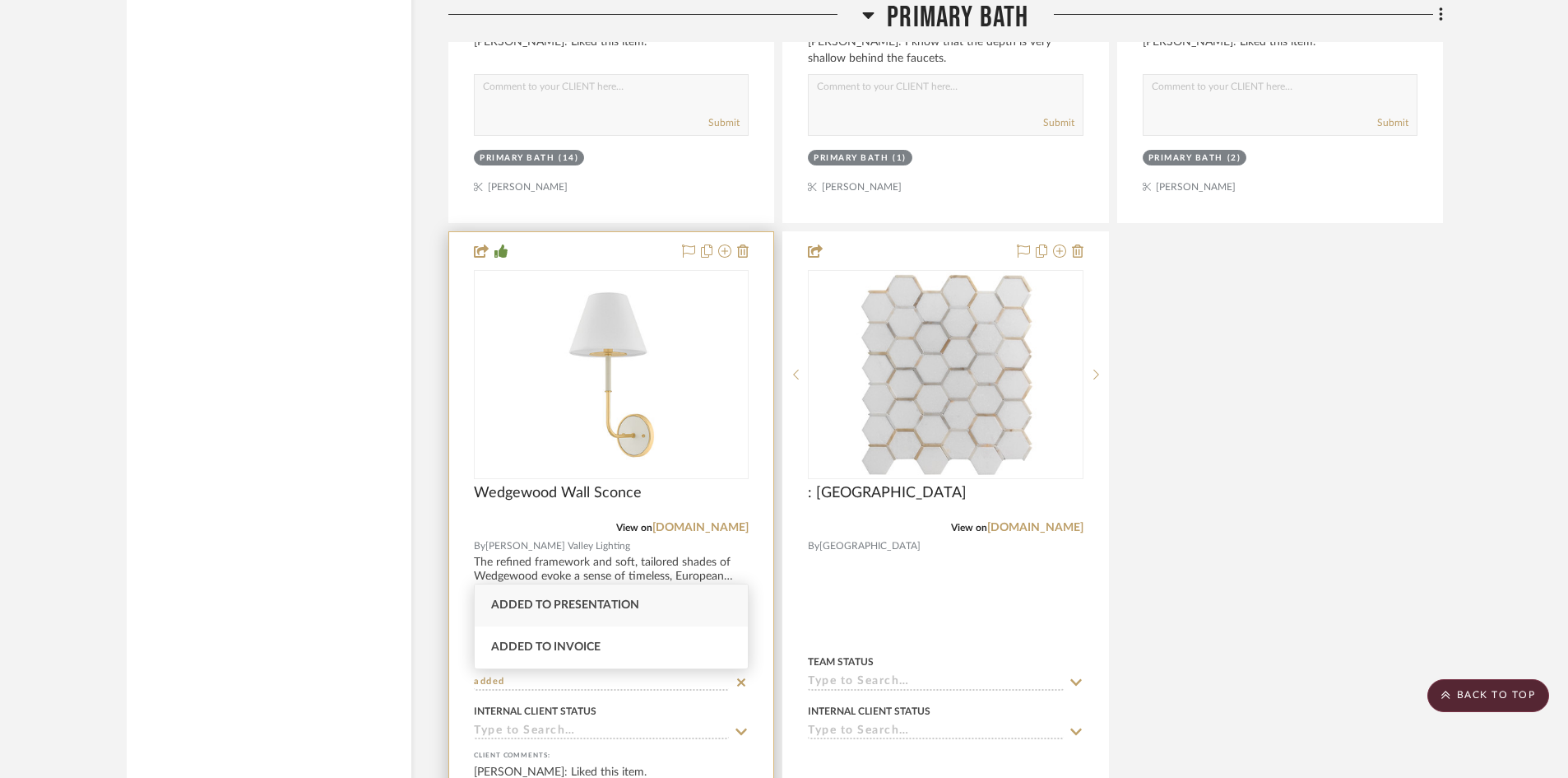
click at [632, 610] on div "Added to Presentation" at bounding box center [611, 605] width 273 height 42
type input "[DATE]"
type input "Added to Presentation"
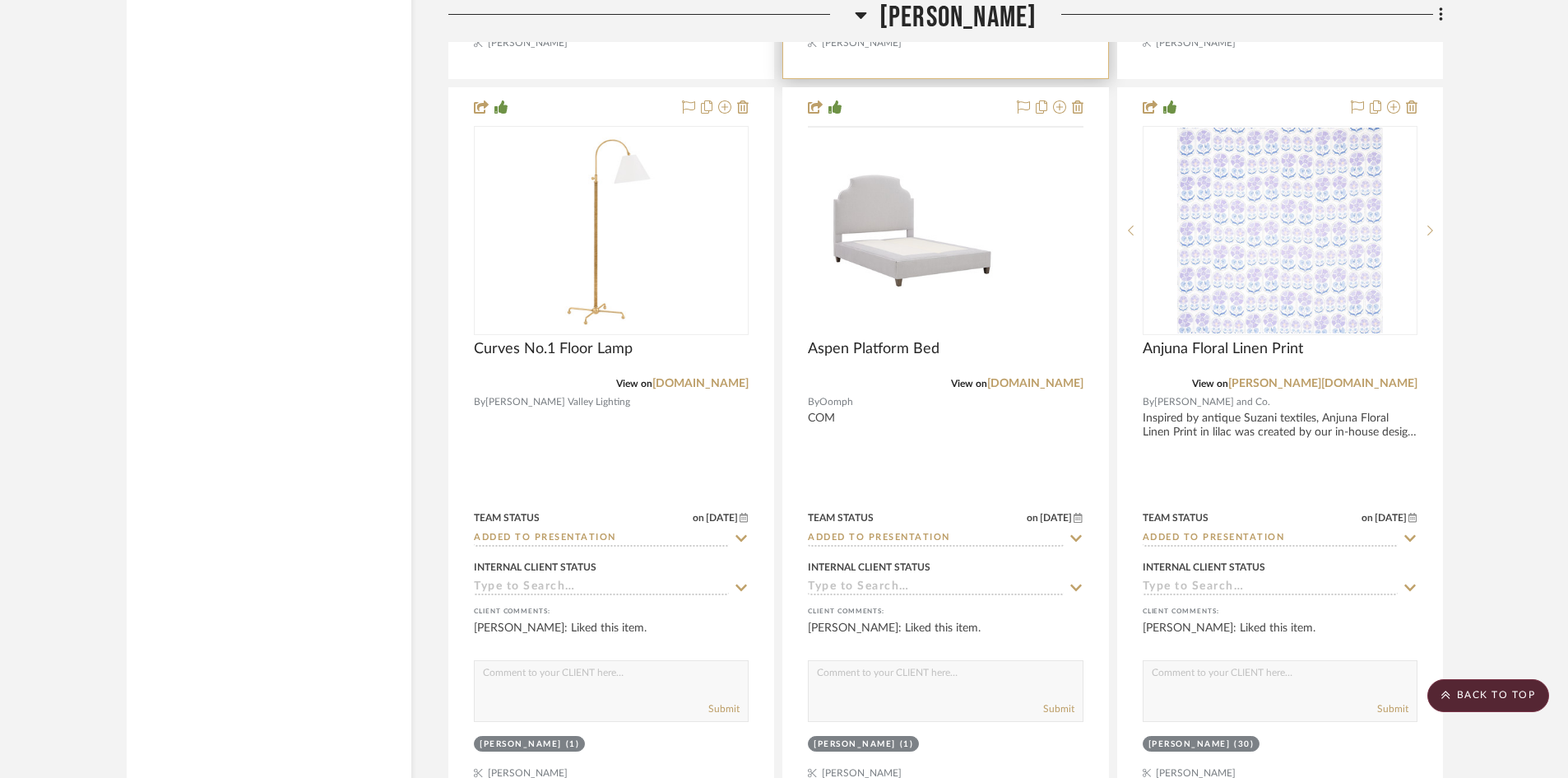
scroll to position [18106, 0]
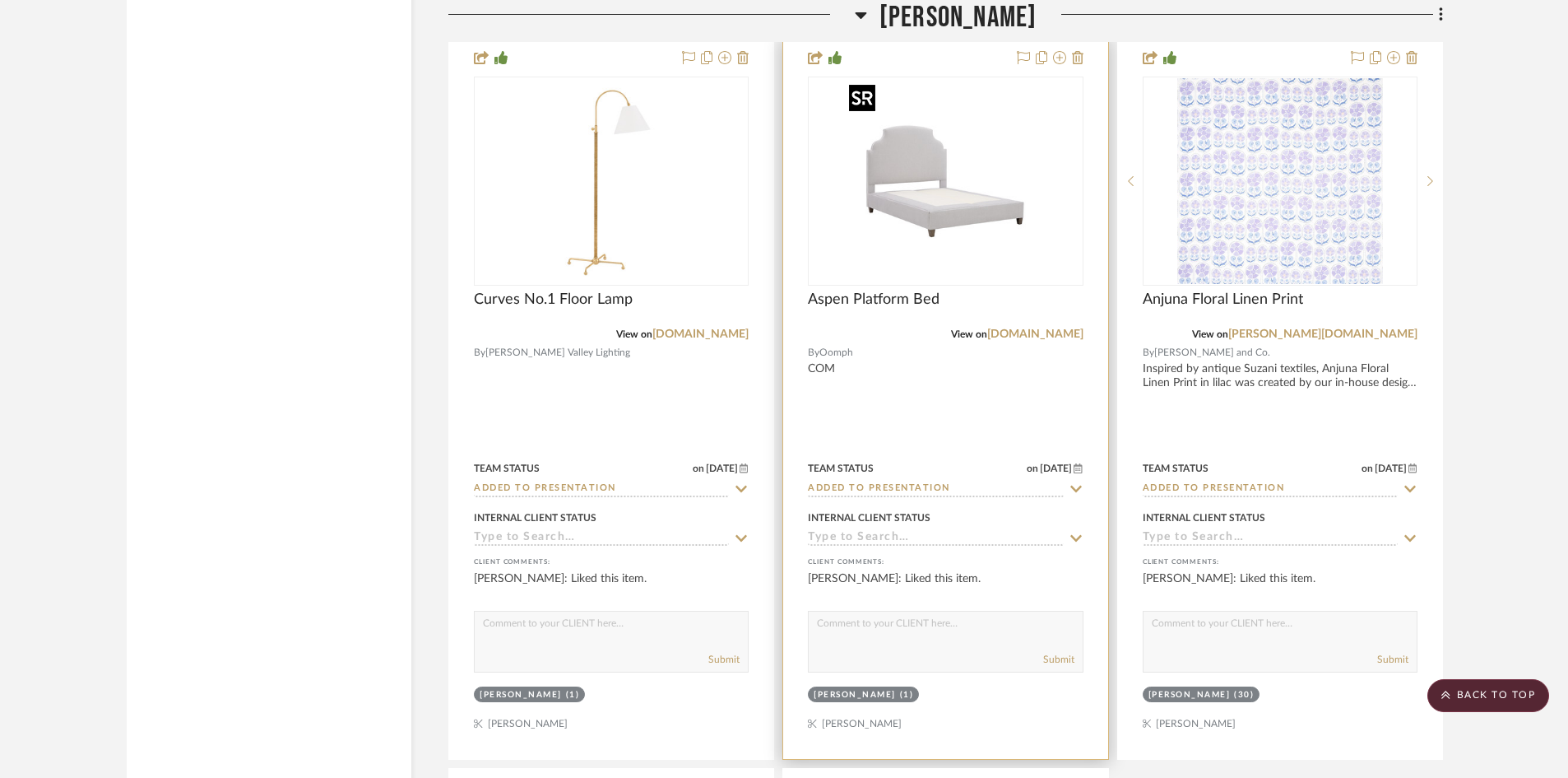
click at [965, 222] on img "0" at bounding box center [945, 181] width 206 height 206
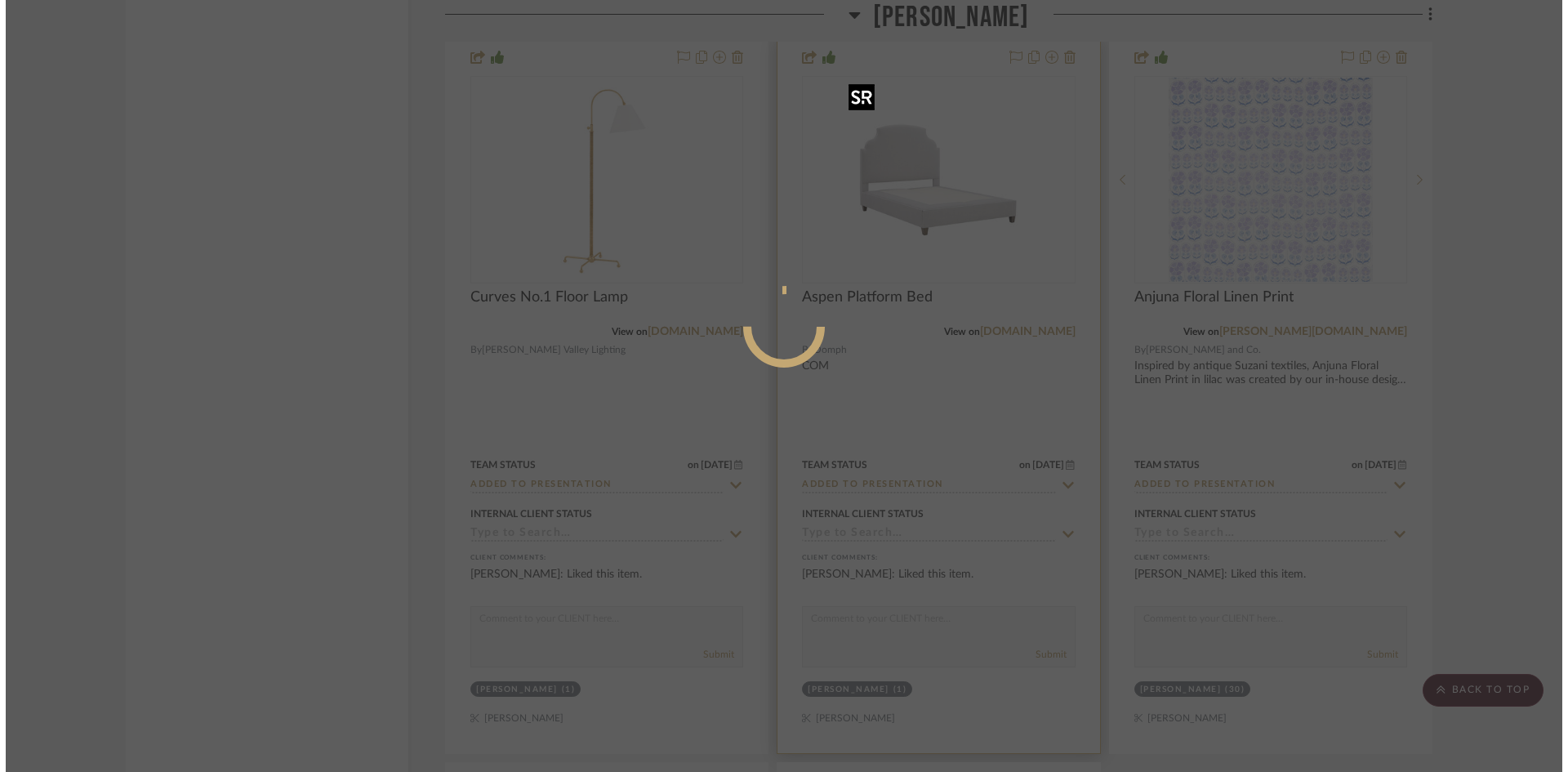
scroll to position [0, 0]
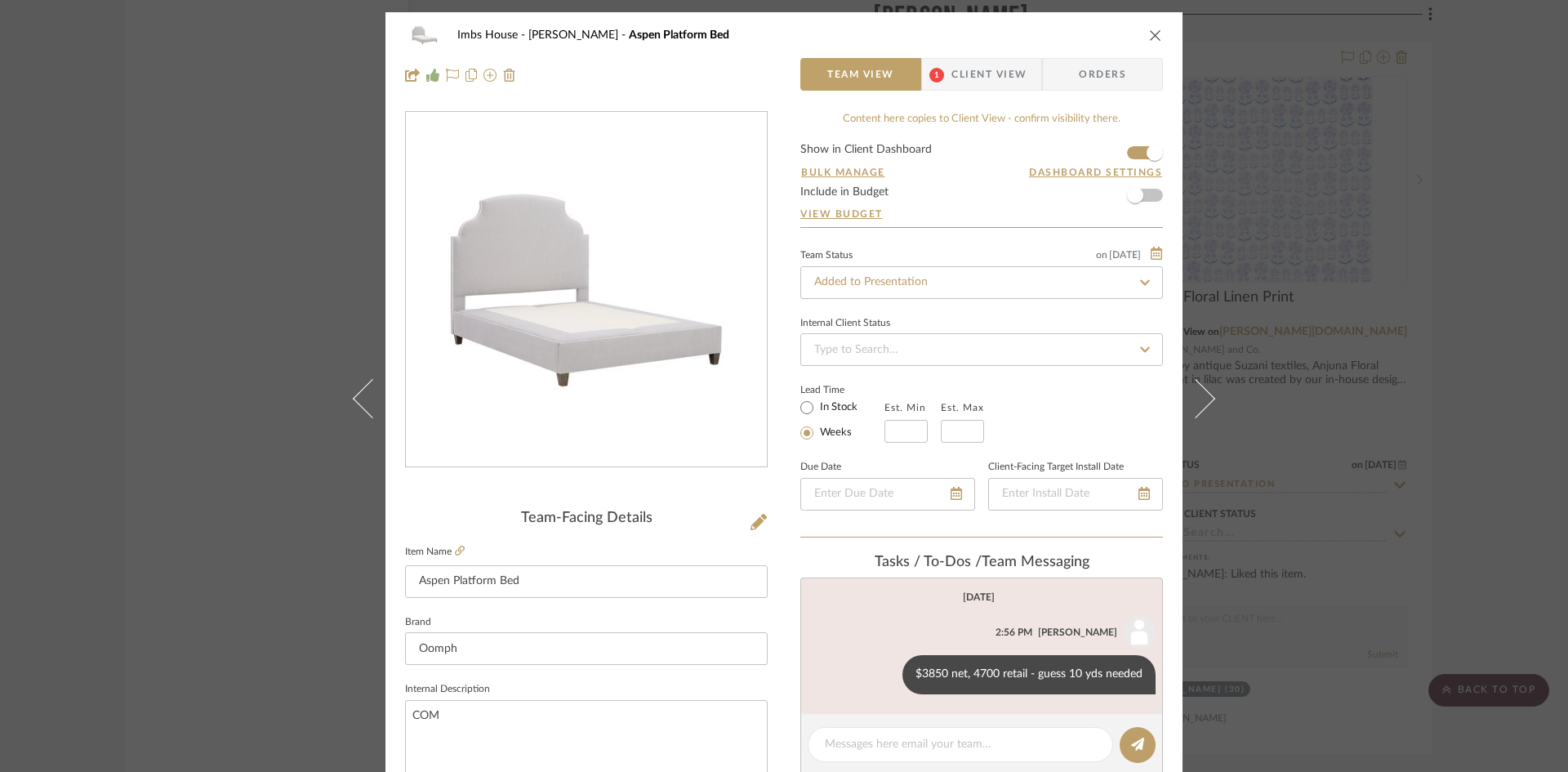
click at [1149, 33] on icon "close" at bounding box center [1155, 35] width 13 height 13
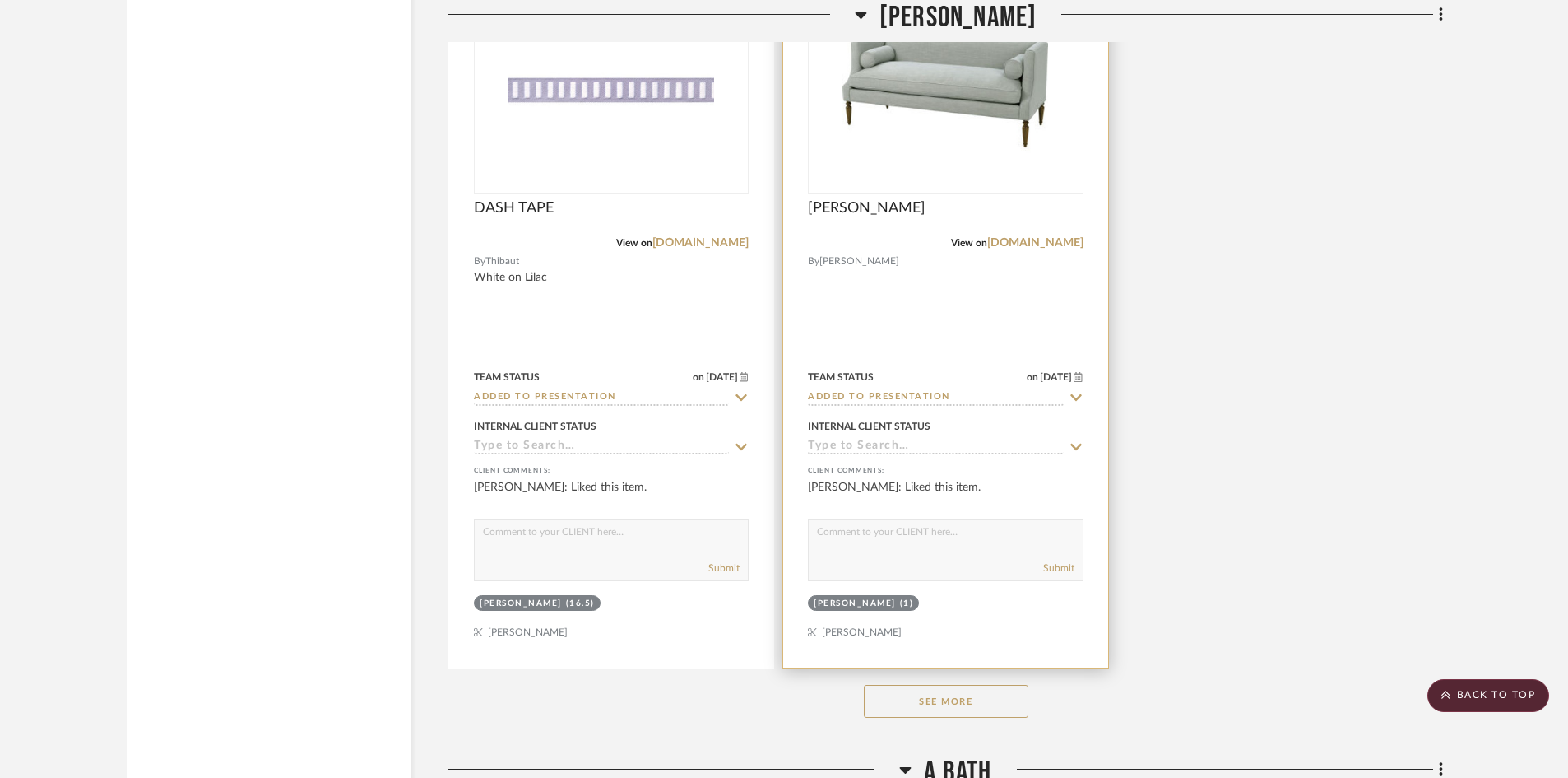
scroll to position [18928, 0]
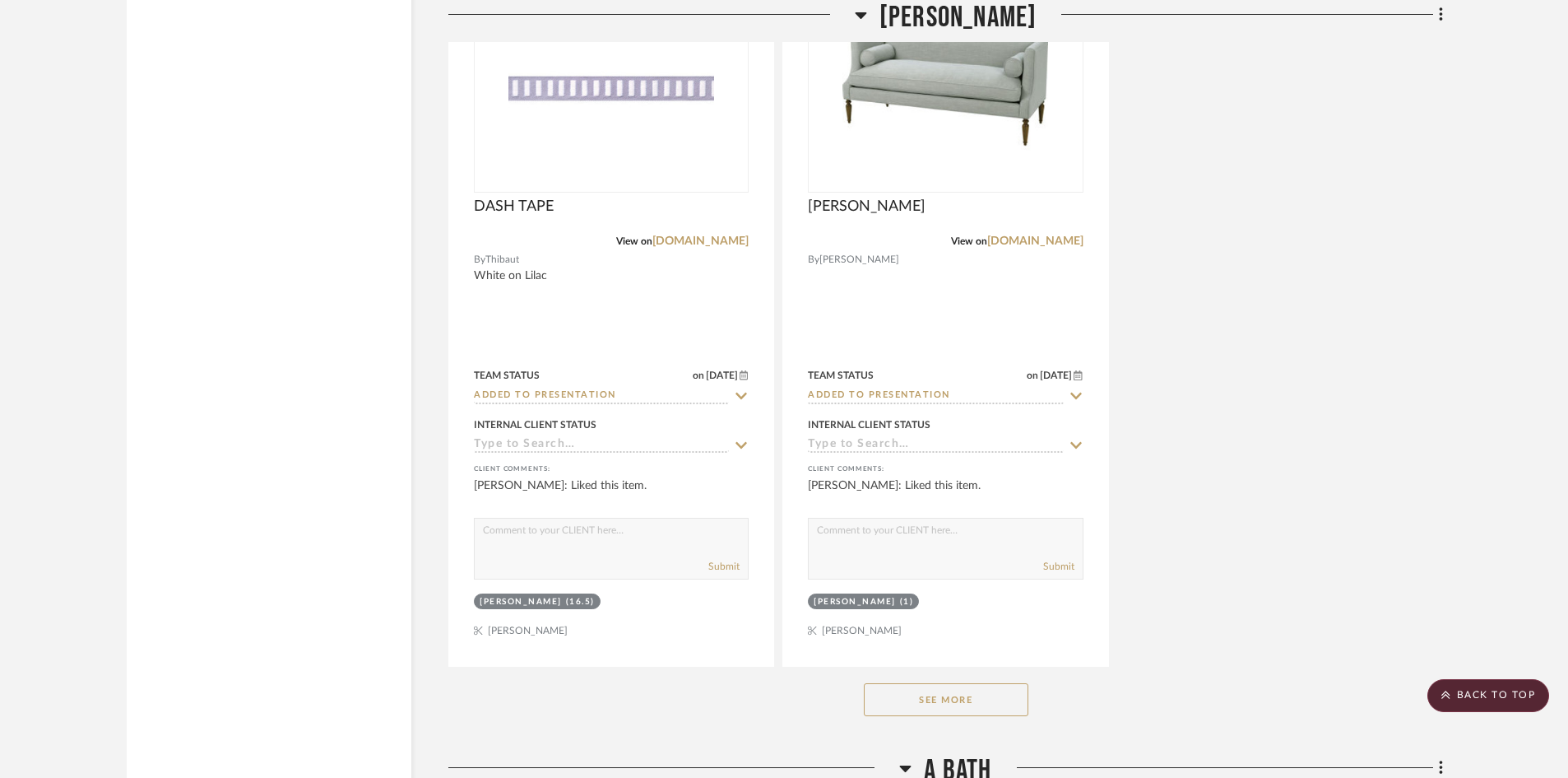
click at [941, 701] on button "See More" at bounding box center [946, 699] width 165 height 33
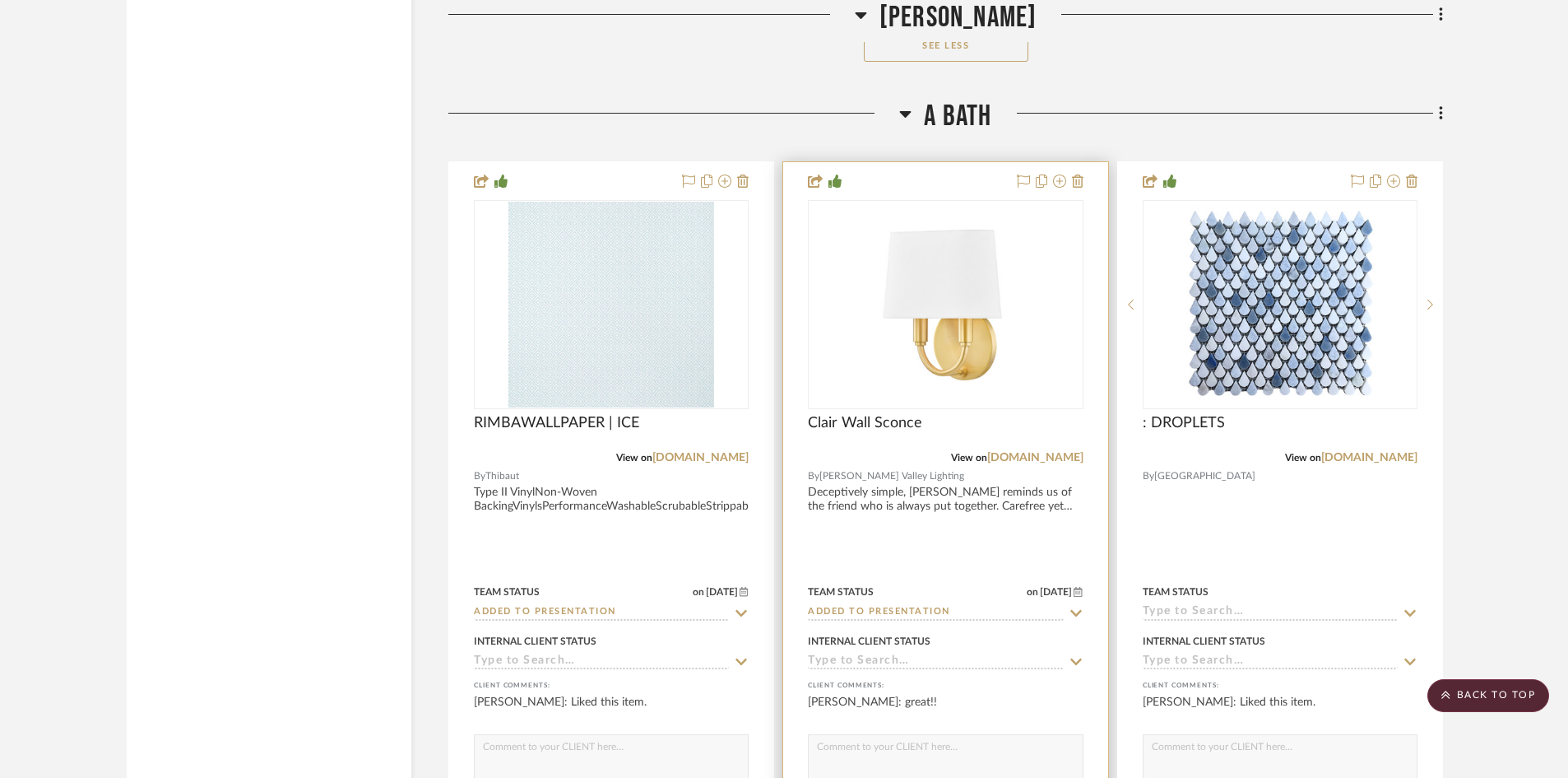
scroll to position [21891, 0]
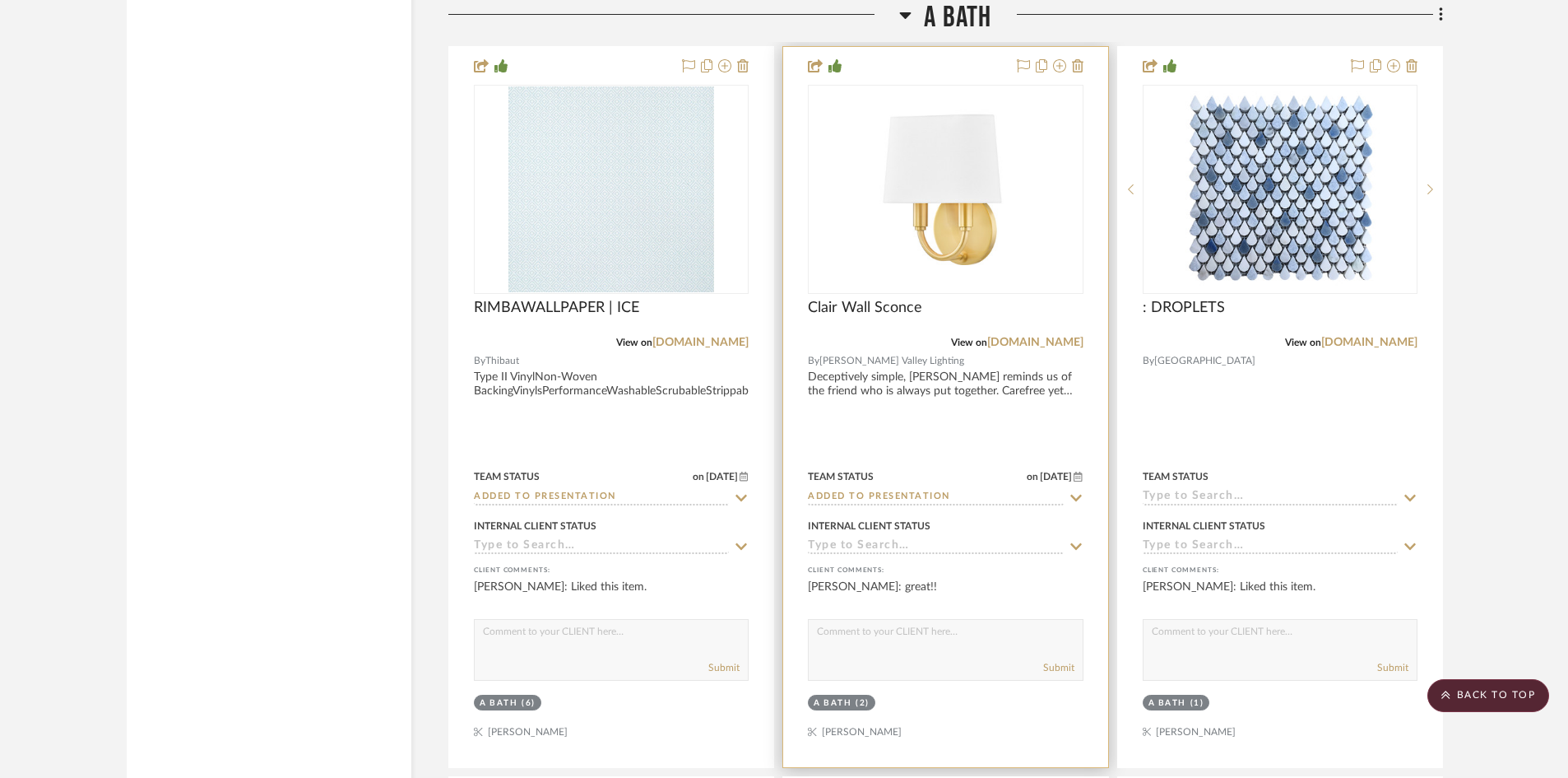
click at [979, 497] on input "Added to Presentation" at bounding box center [935, 498] width 255 height 16
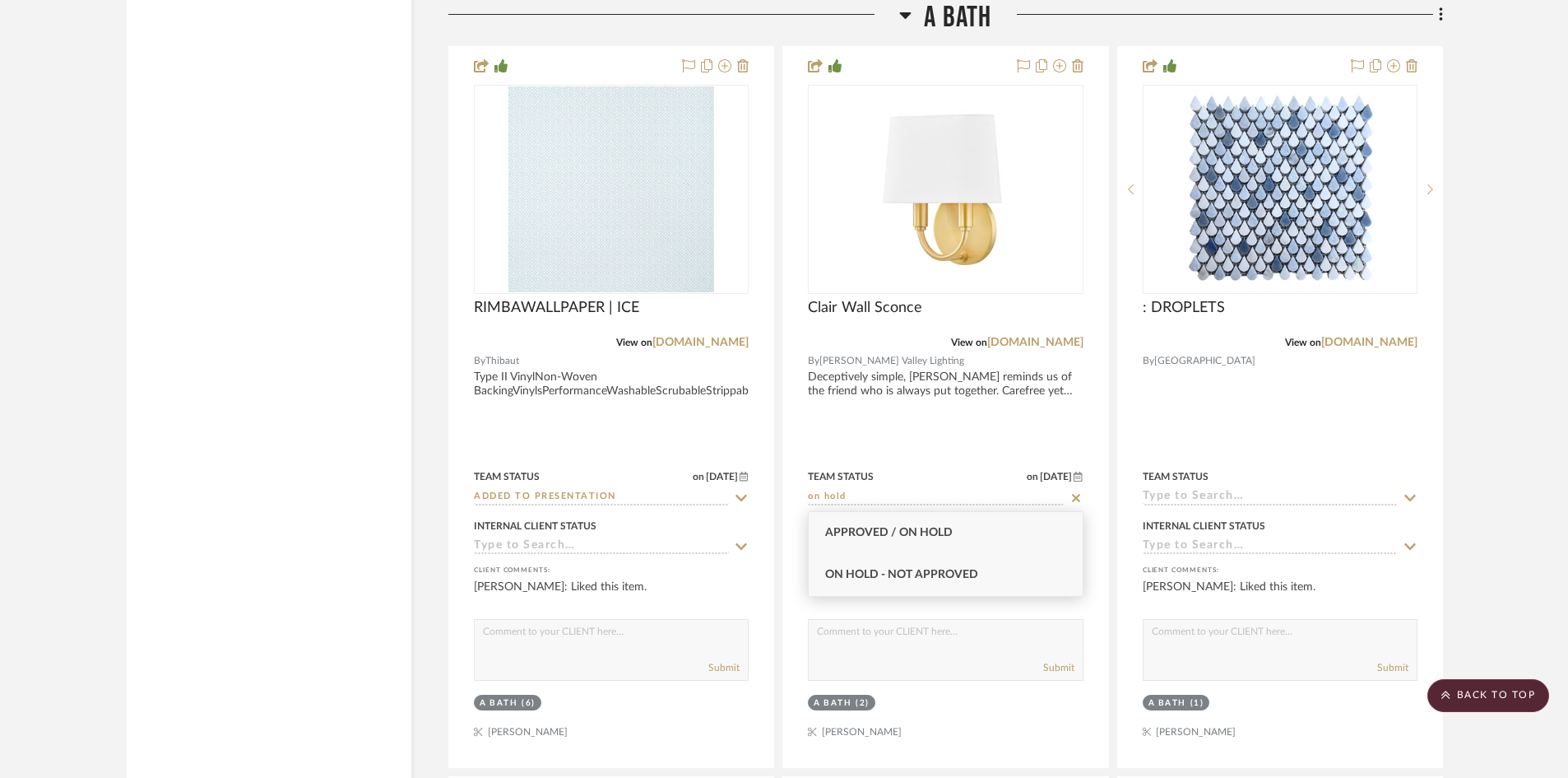
type input "on hold"
click at [962, 574] on span "On Hold - Not Approved" at bounding box center [901, 574] width 153 height 11
type input "[DATE]"
type input "On Hold - Not Approved"
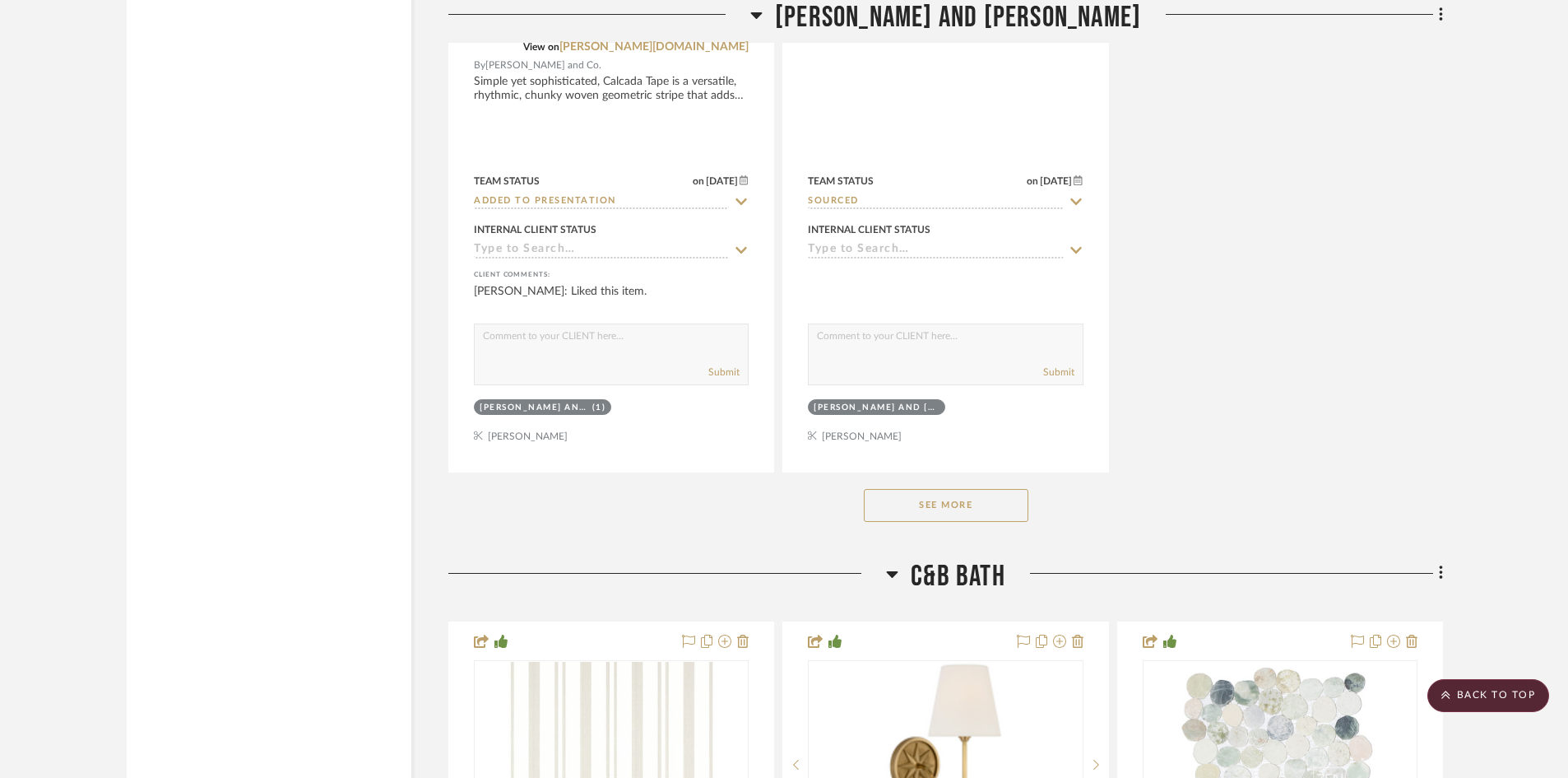
scroll to position [25183, 0]
click at [931, 510] on button "See More" at bounding box center [946, 504] width 165 height 33
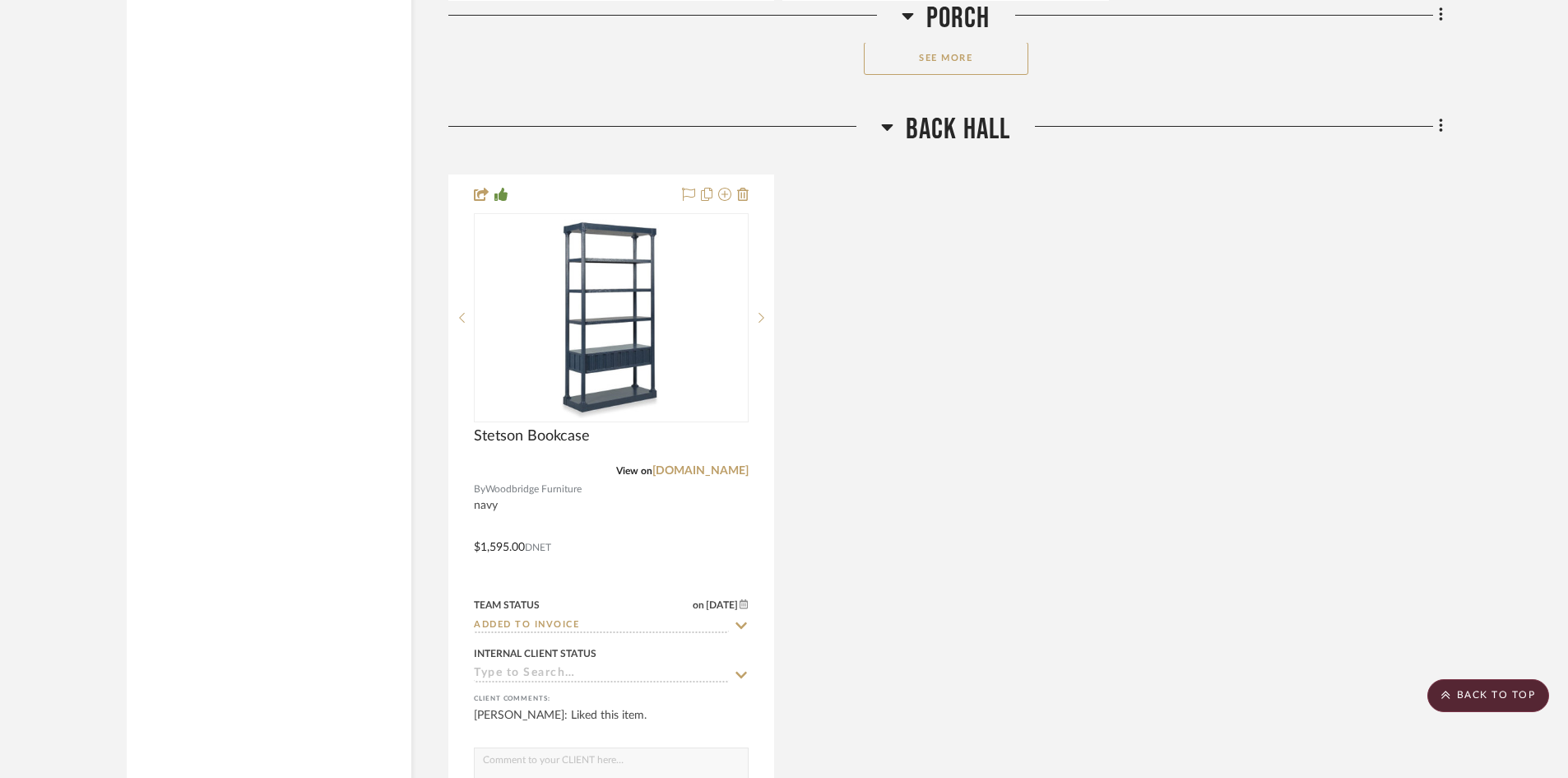
scroll to position [36458, 0]
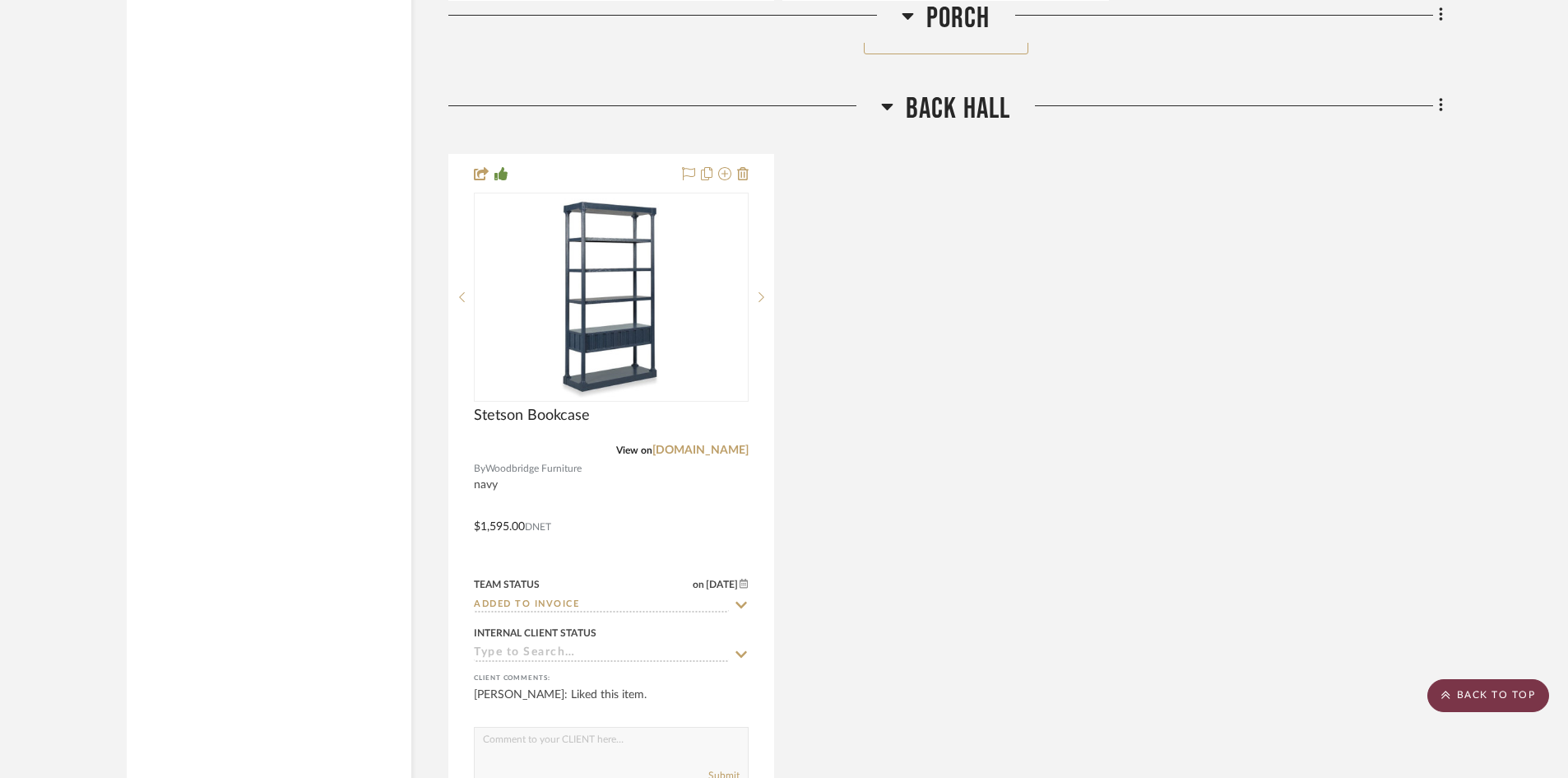
click at [1506, 690] on scroll-to-top-button "BACK TO TOP" at bounding box center [1488, 695] width 121 height 33
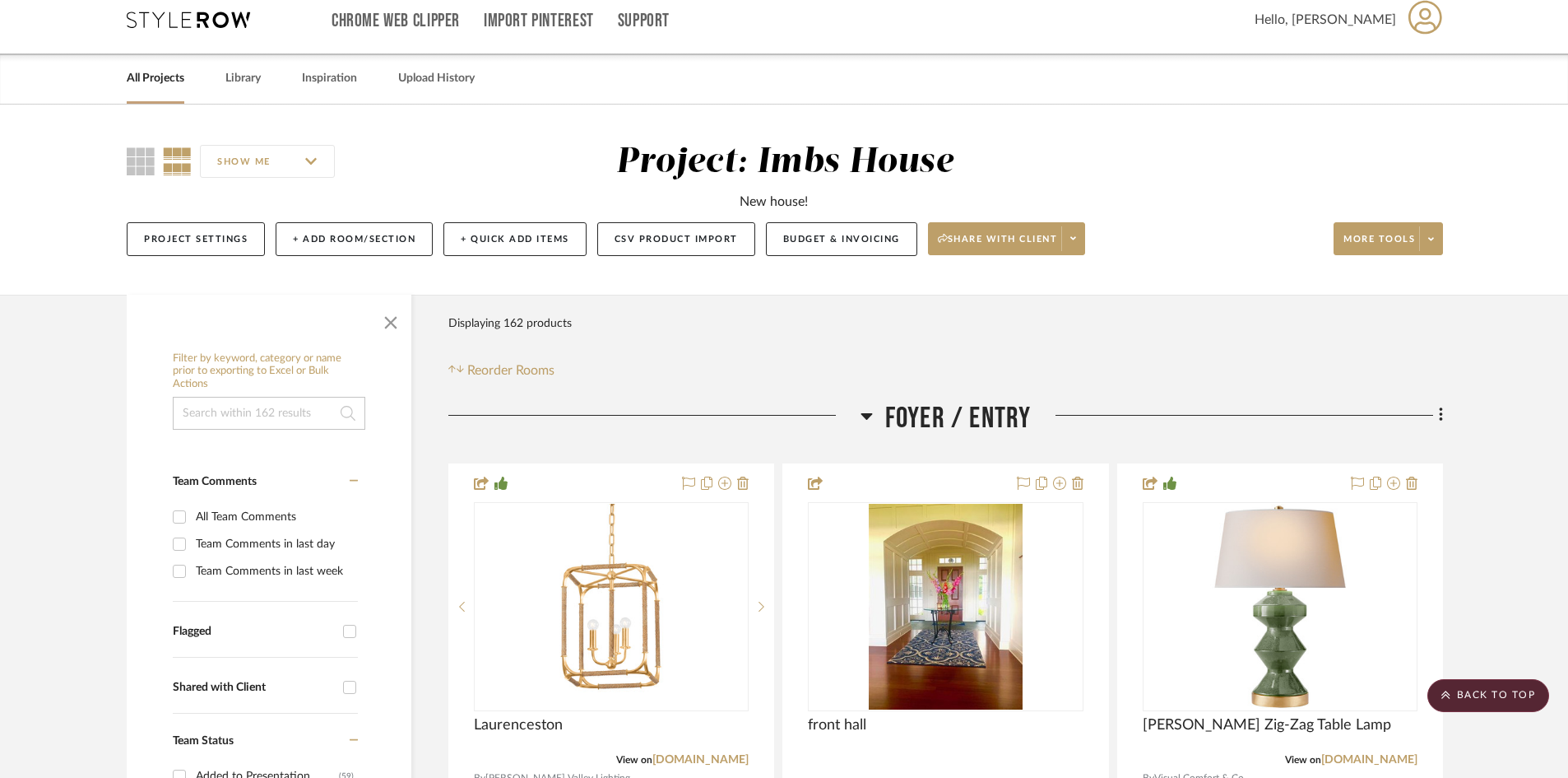
scroll to position [0, 0]
